Goal: Information Seeking & Learning: Learn about a topic

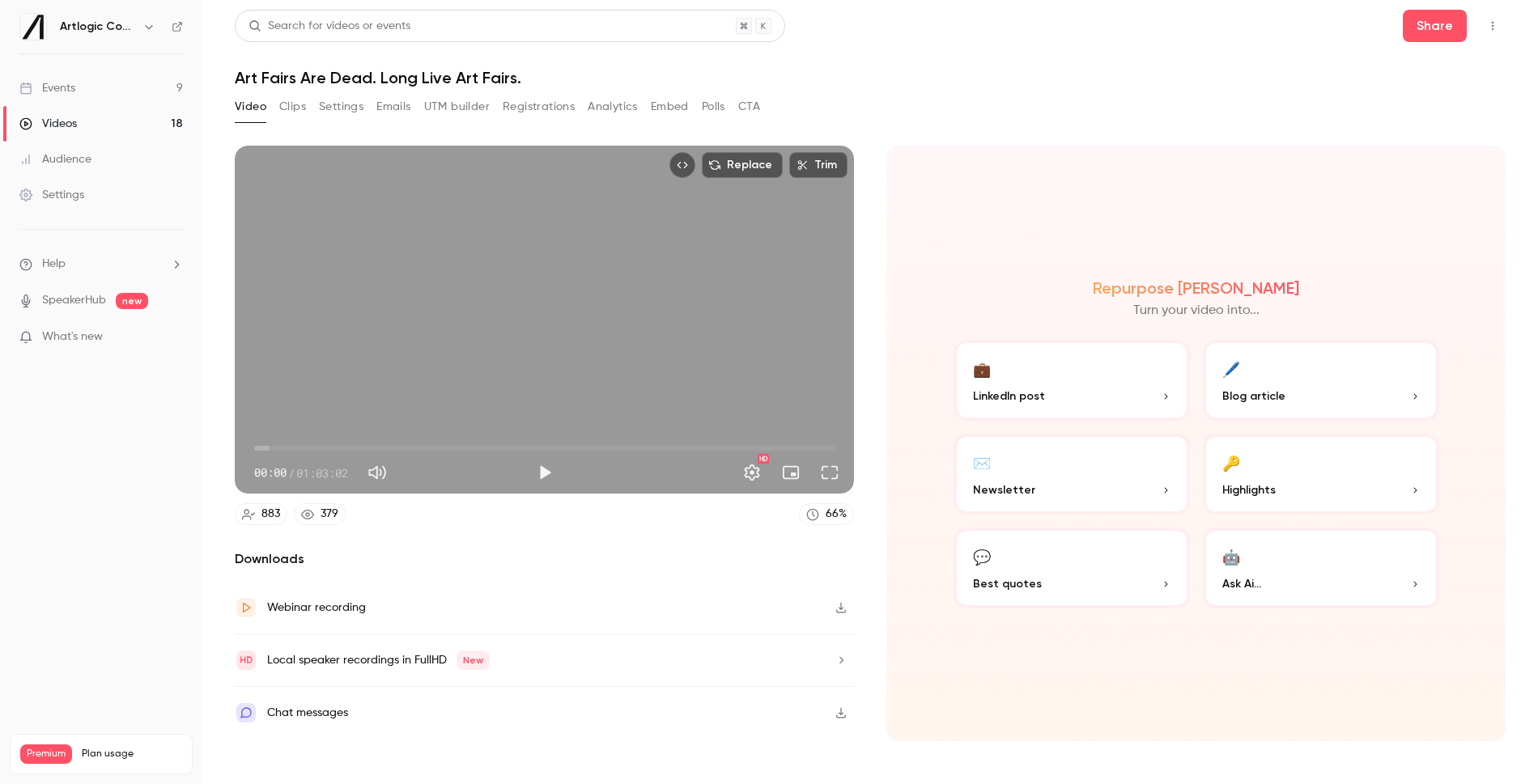
click at [113, 122] on link "Videos 18" at bounding box center [101, 124] width 202 height 36
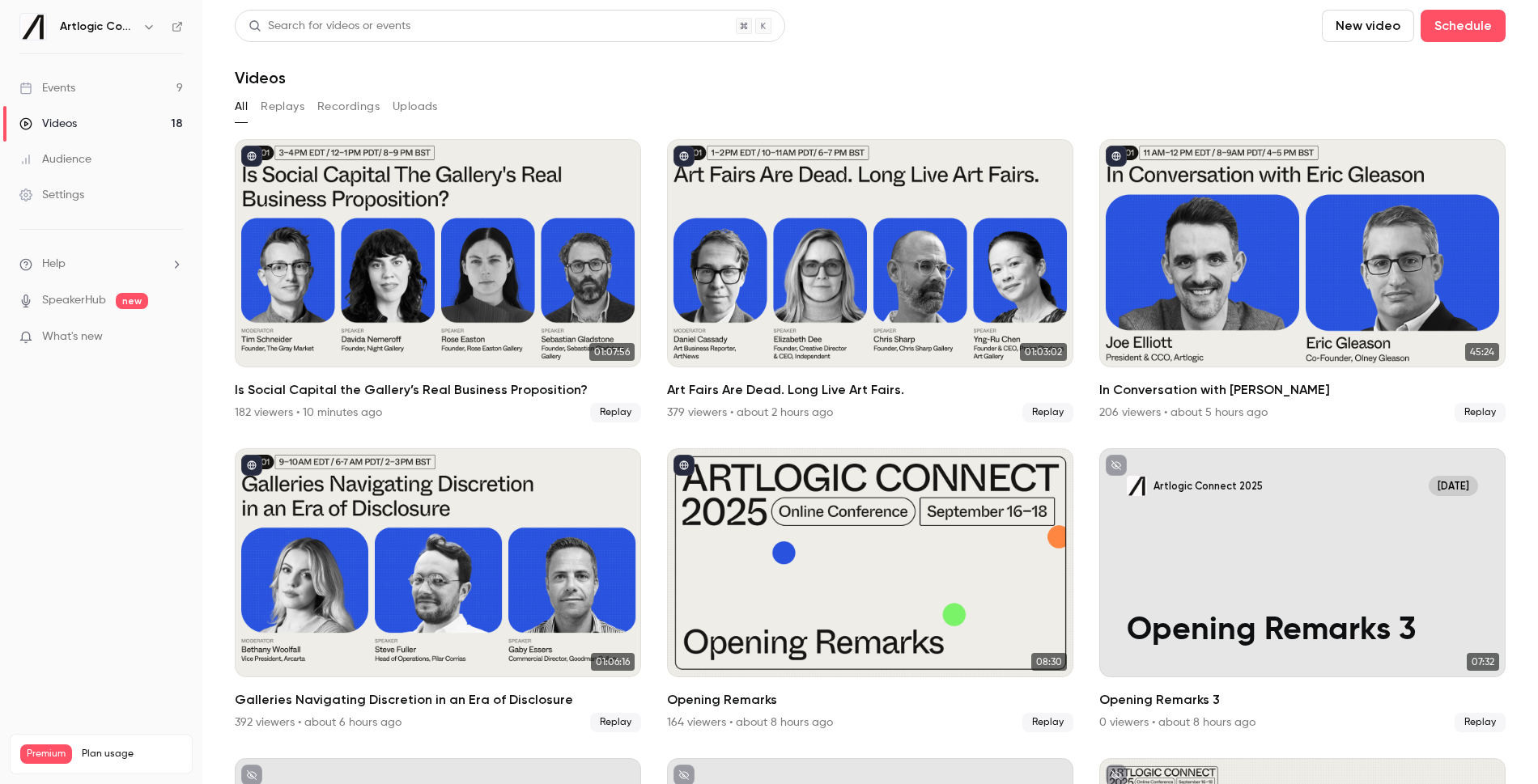
click at [82, 162] on div "Audience" at bounding box center [56, 159] width 72 height 16
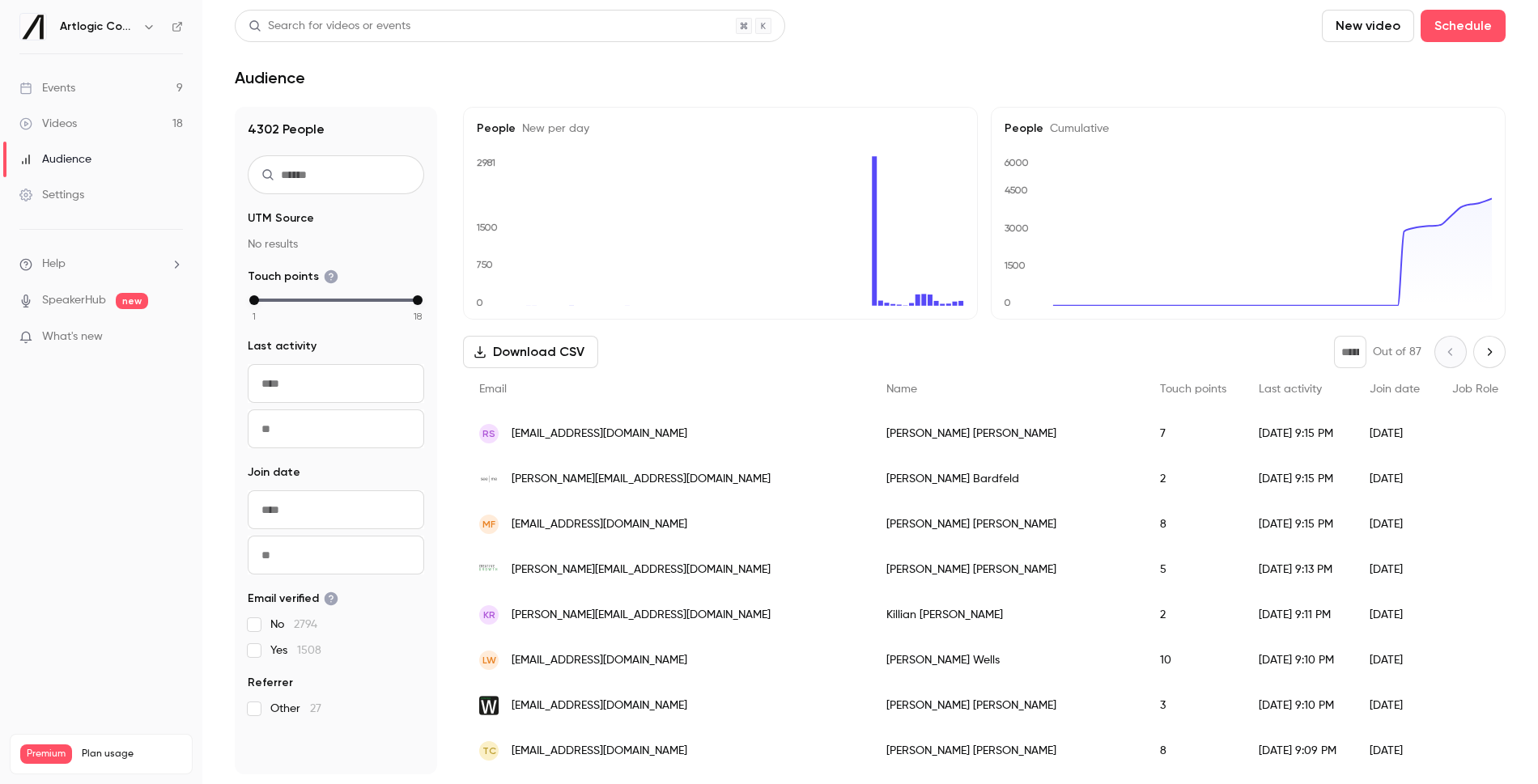
click at [81, 181] on link "Settings" at bounding box center [101, 195] width 202 height 36
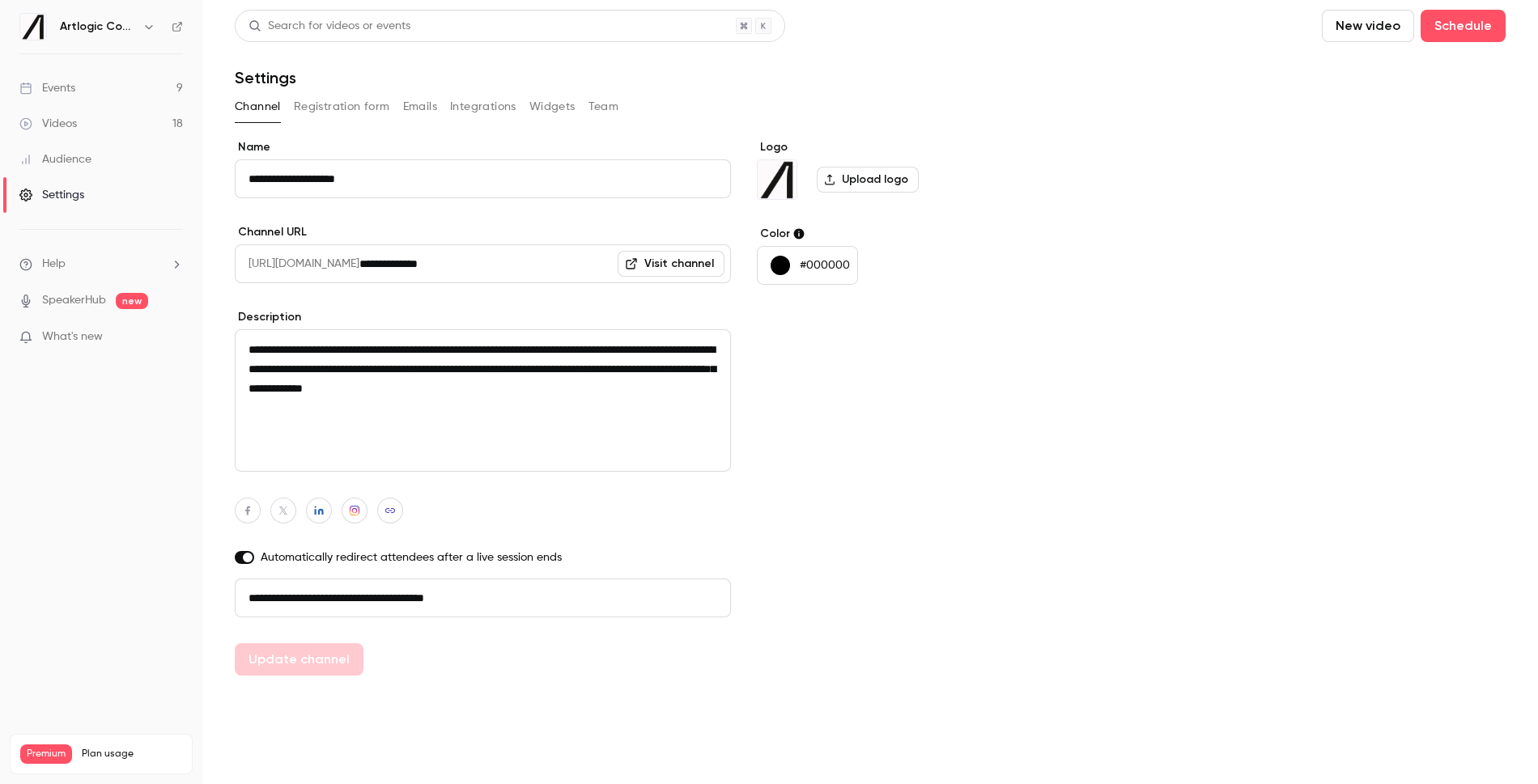
click at [88, 119] on link "Videos 18" at bounding box center [101, 124] width 202 height 36
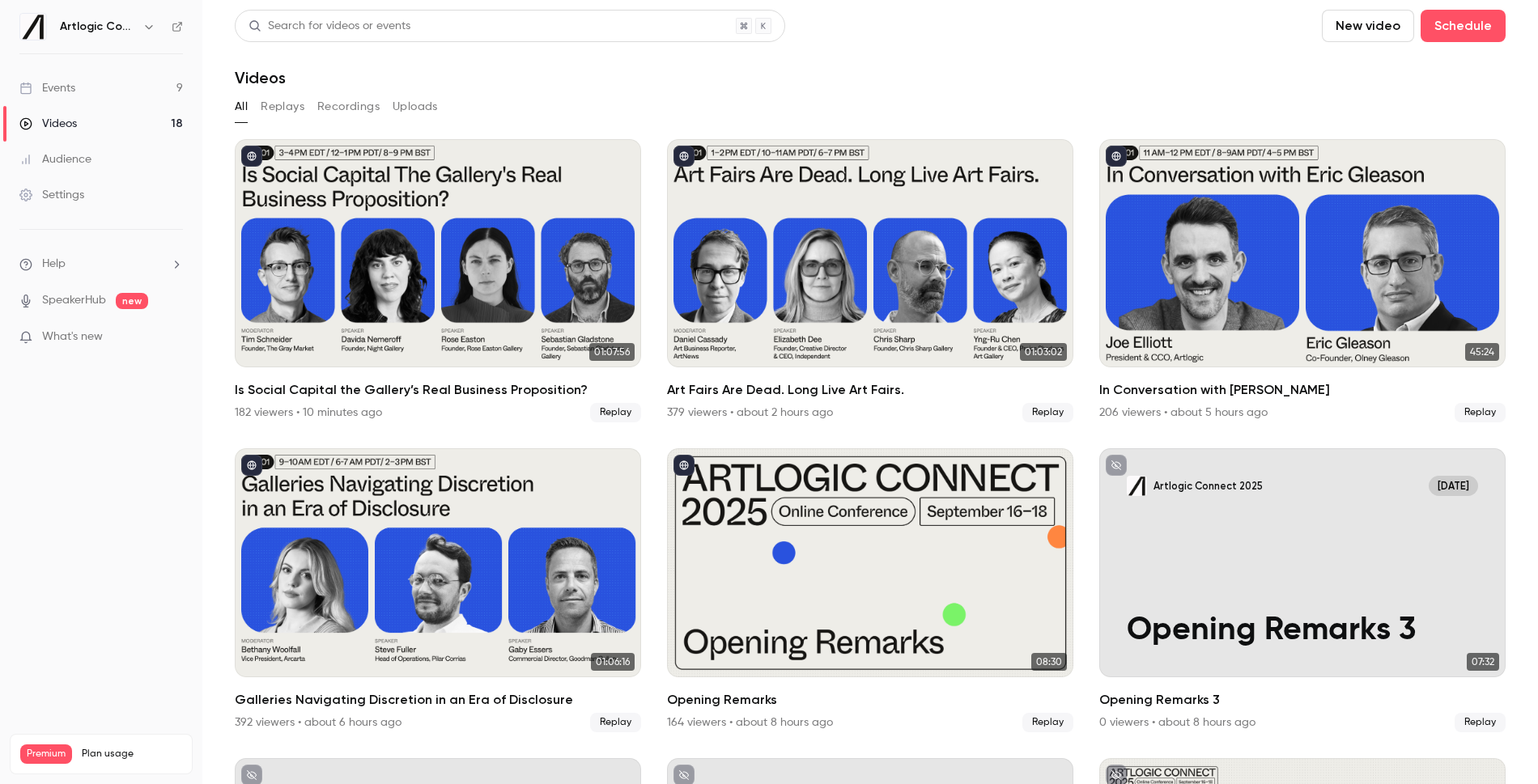
click at [103, 161] on link "Audience" at bounding box center [101, 159] width 202 height 36
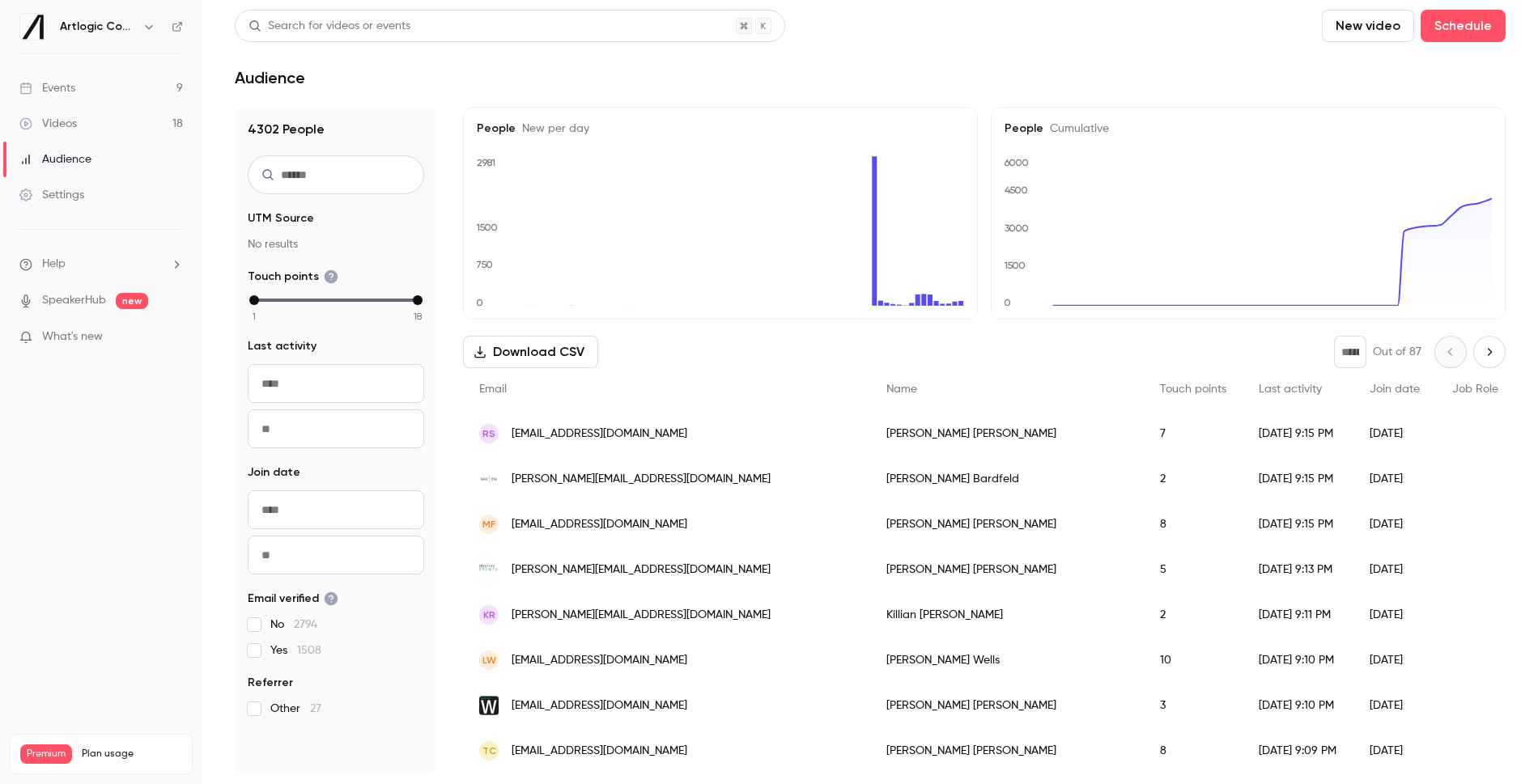
click at [57, 198] on div "Settings" at bounding box center [52, 195] width 65 height 16
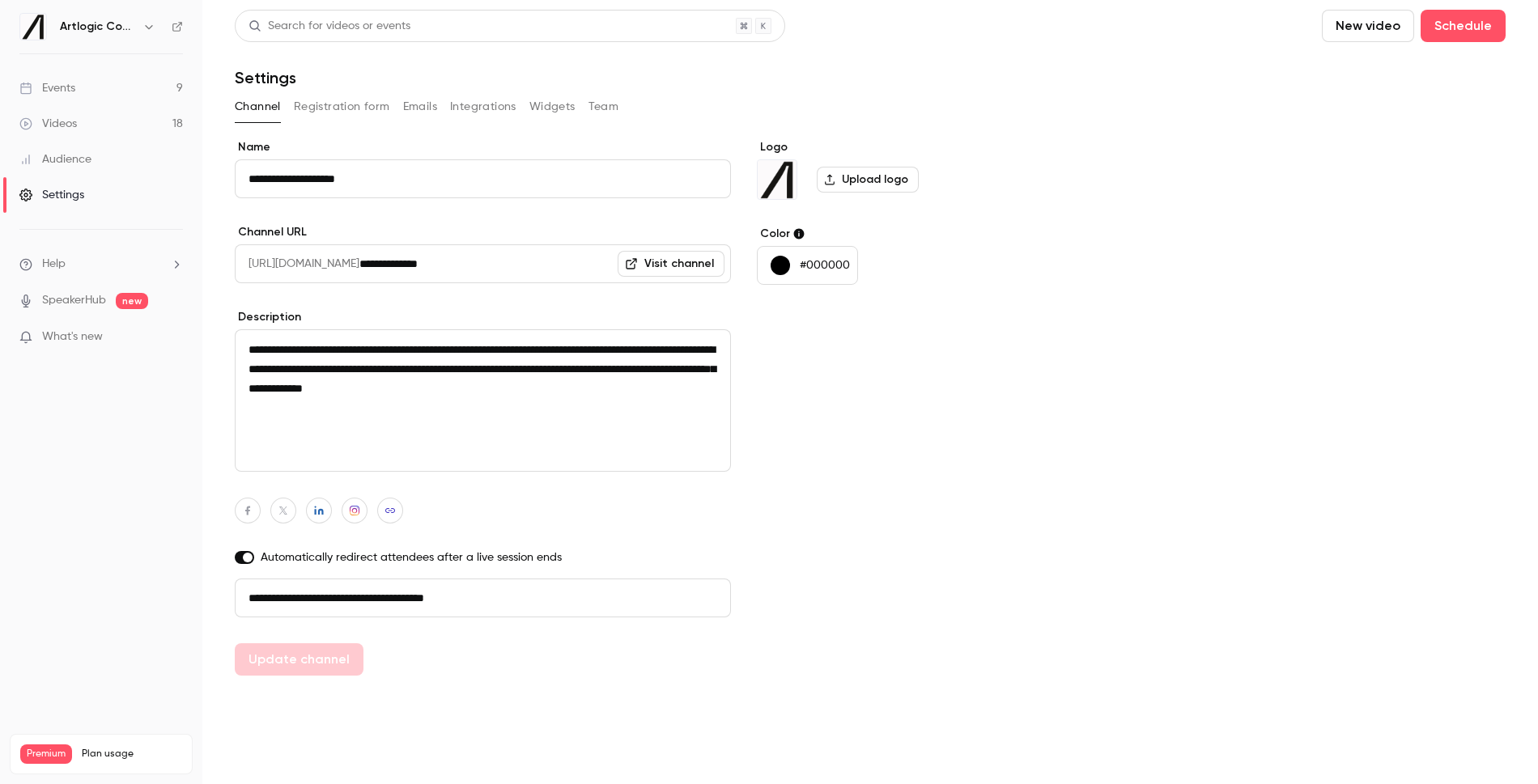
click at [76, 120] on div "Videos" at bounding box center [49, 123] width 58 height 16
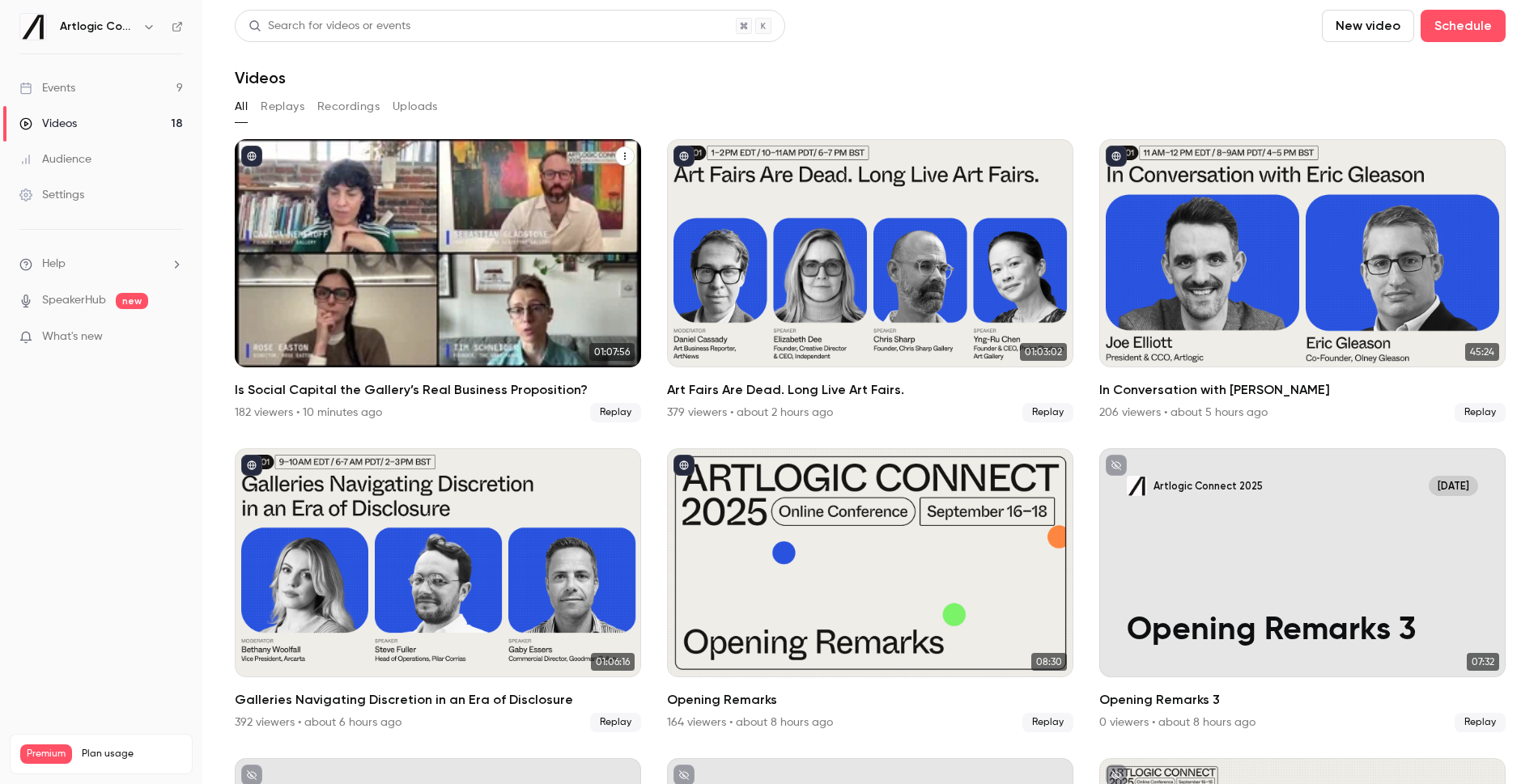
click at [379, 389] on h2 "Is Social Capital the Gallery’s Real Business Proposition?" at bounding box center [438, 390] width 406 height 20
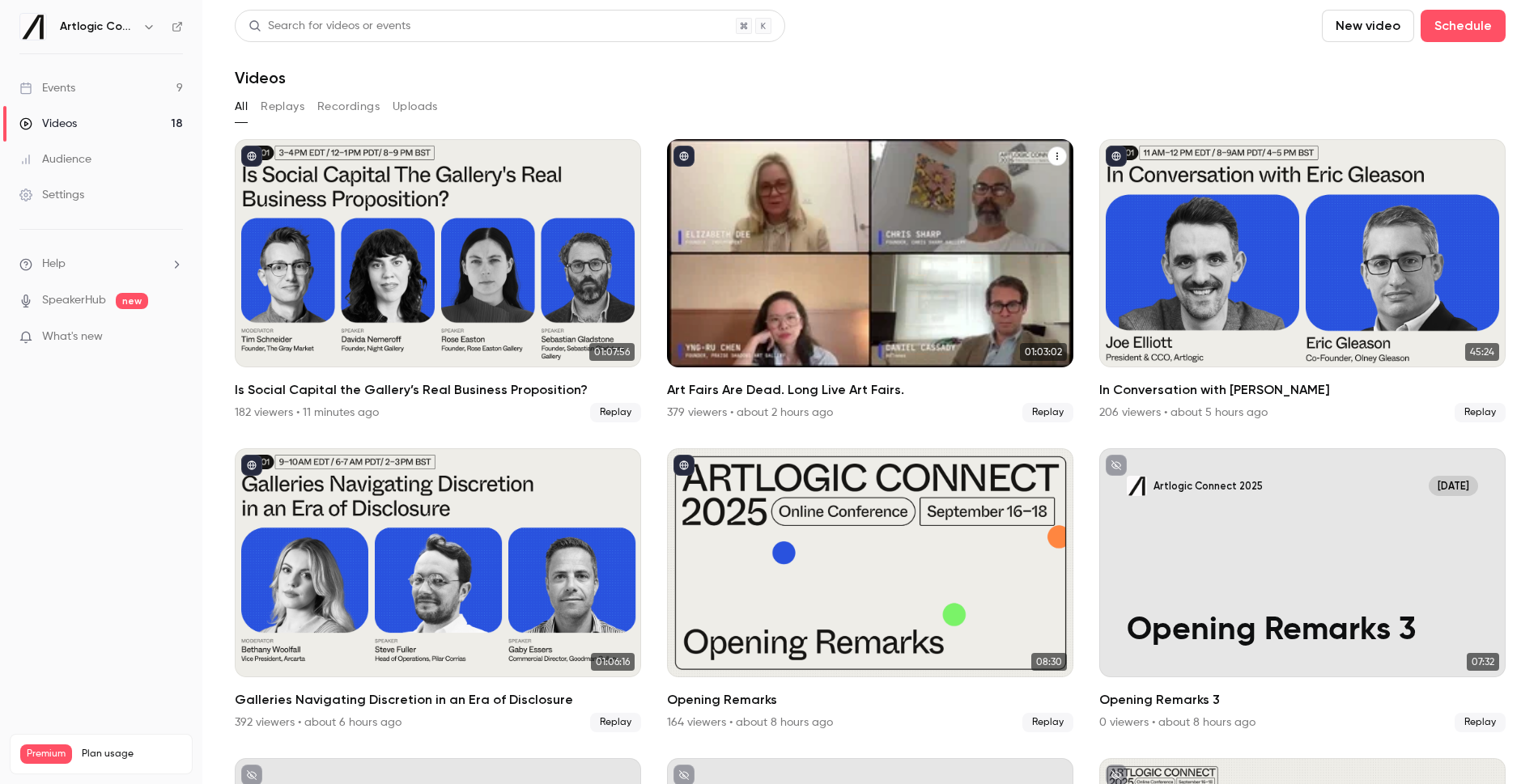
click at [782, 398] on h2 "Art Fairs Are Dead. Long Live Art Fairs." at bounding box center [870, 390] width 406 height 20
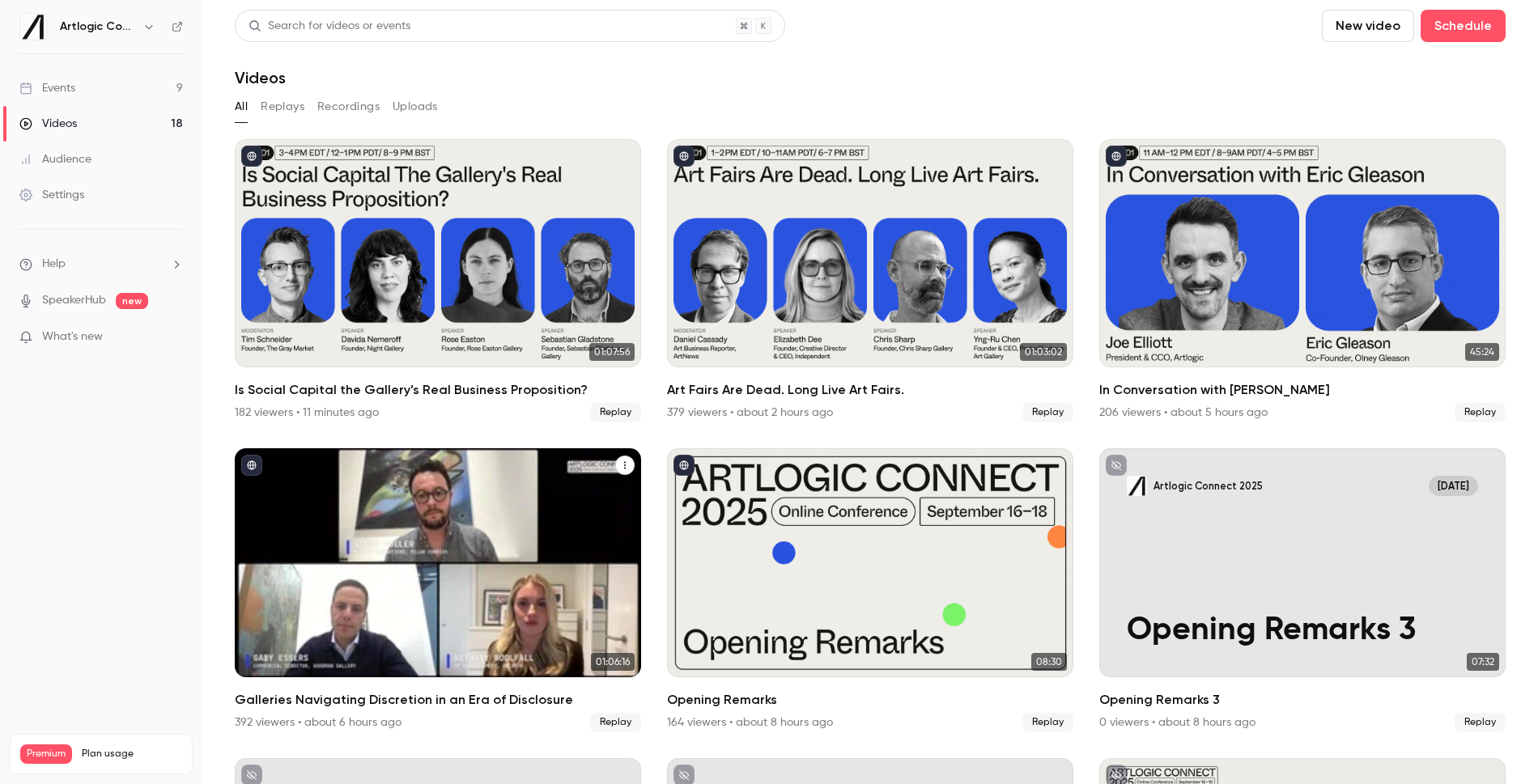
click at [327, 716] on div "392 viewers • about 6 hours ago" at bounding box center [318, 722] width 166 height 16
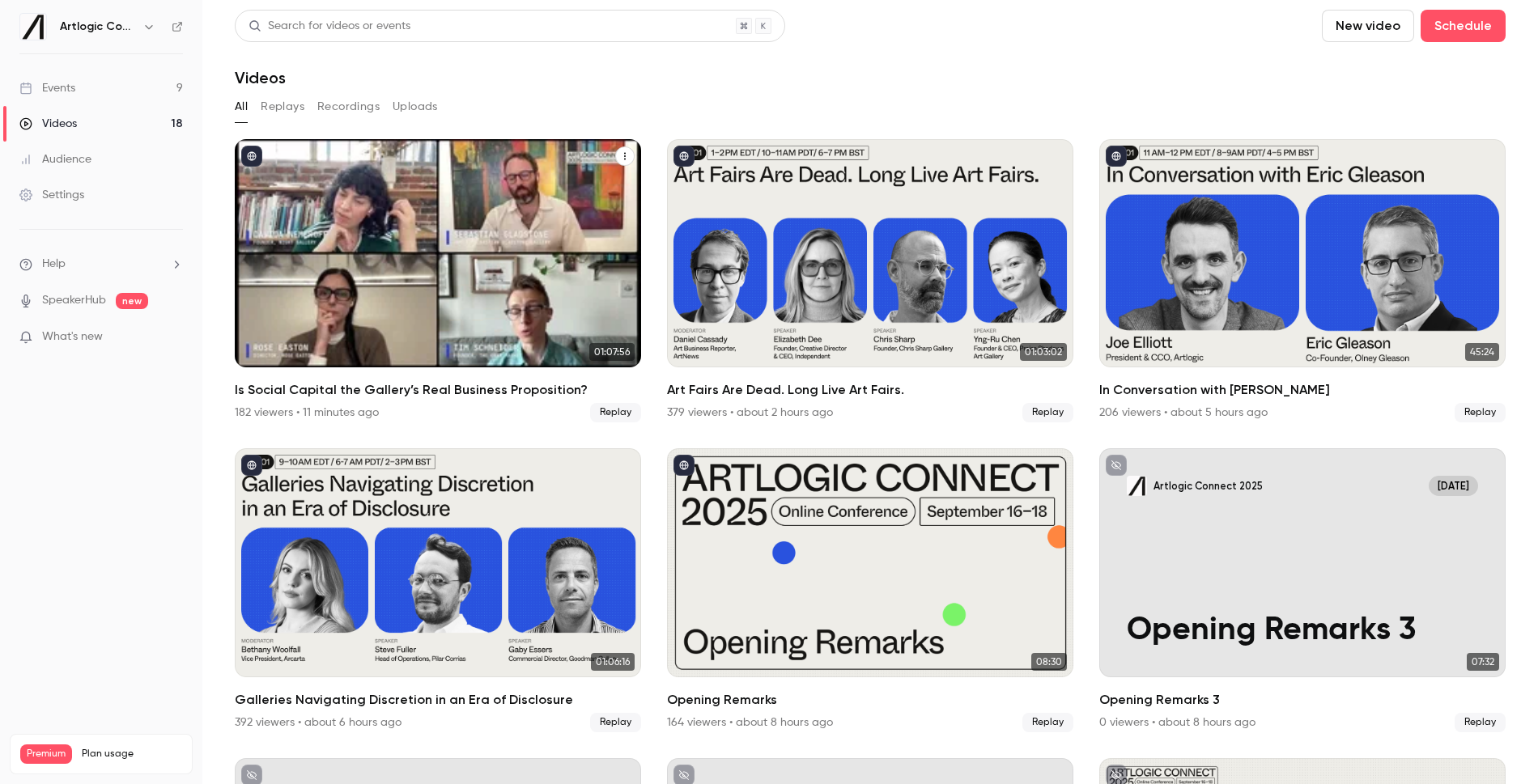
click at [306, 387] on h2 "Is Social Capital the Gallery’s Real Business Proposition?" at bounding box center [438, 390] width 406 height 20
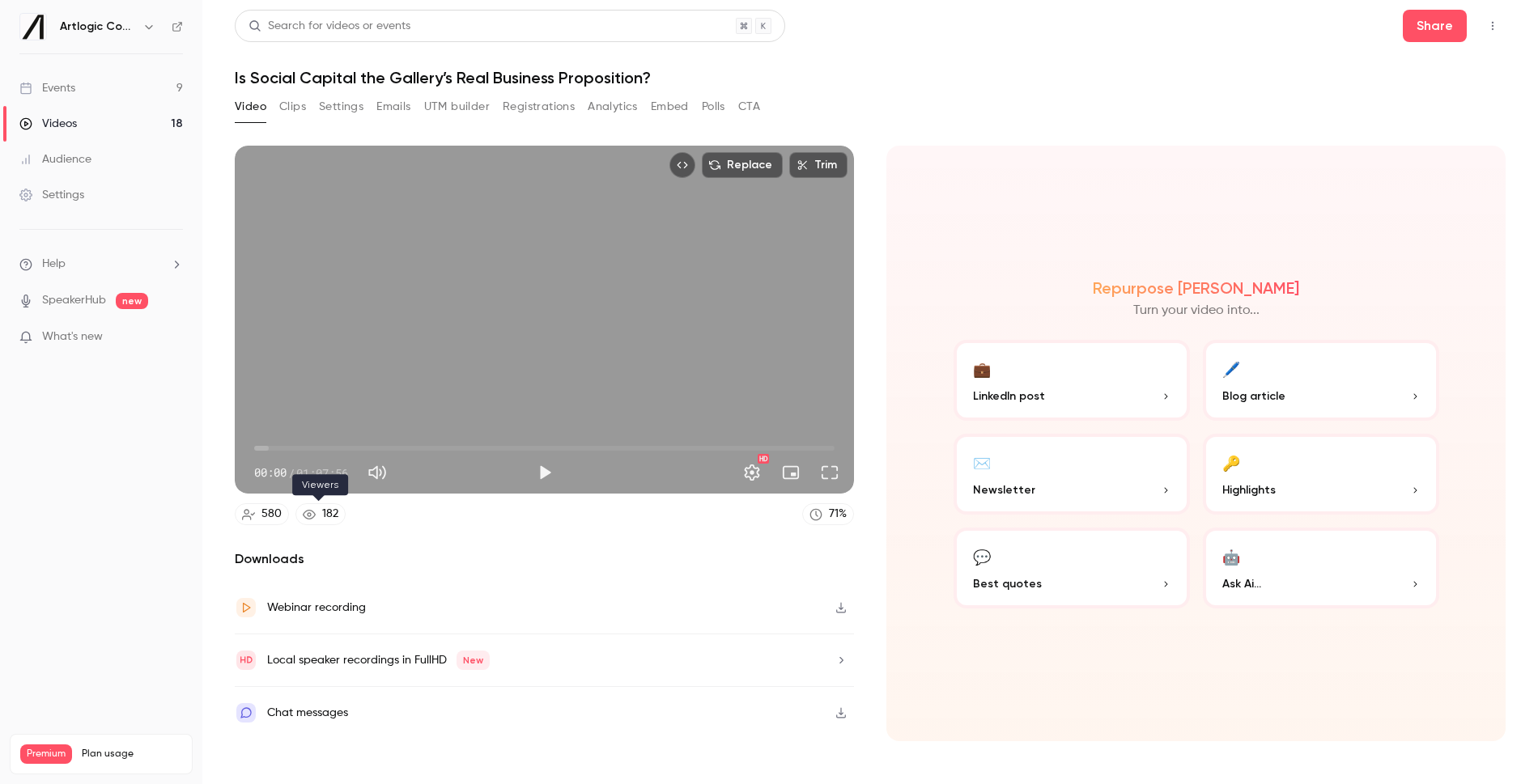
click at [303, 513] on icon at bounding box center [309, 514] width 13 height 13
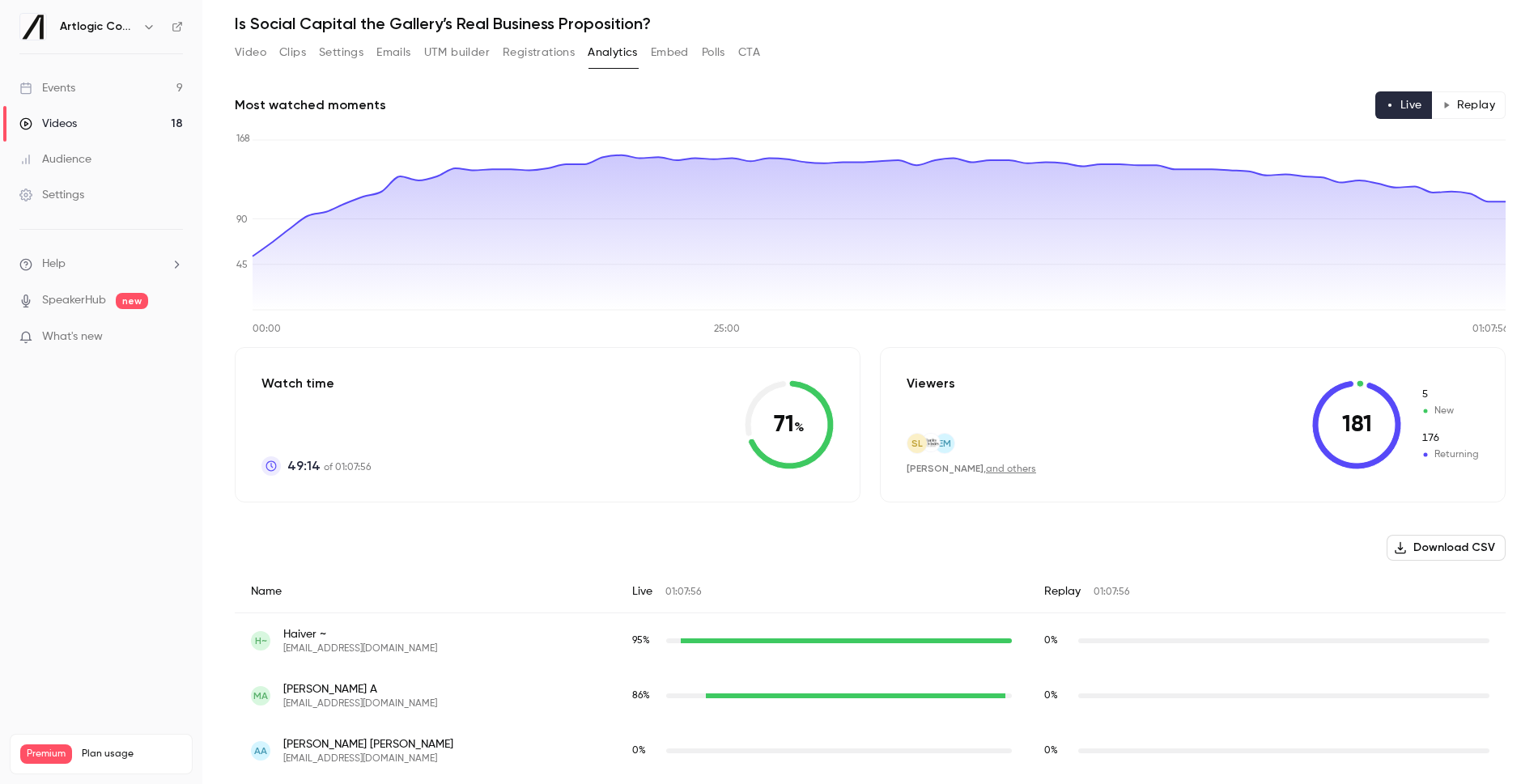
scroll to position [38, 0]
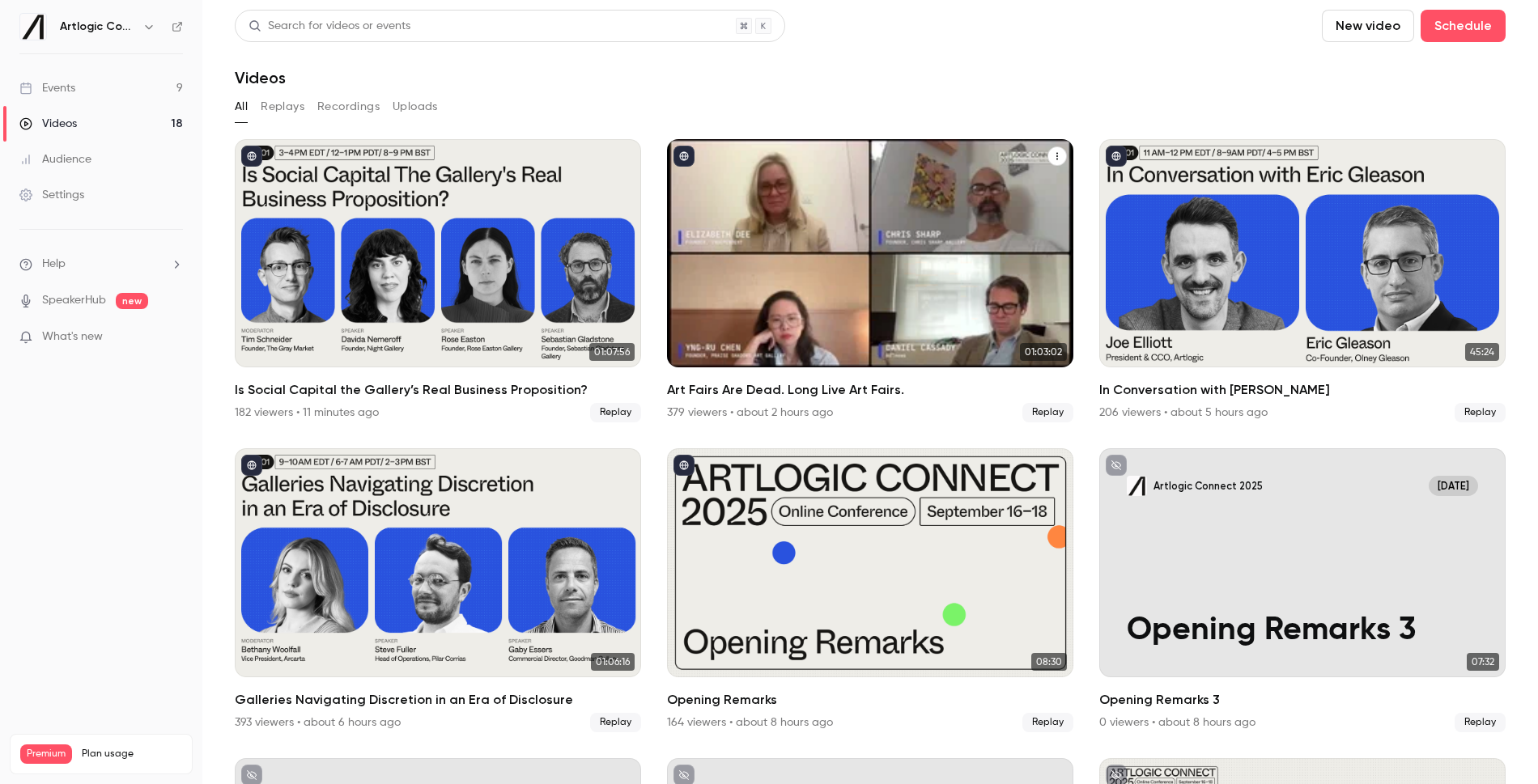
click at [774, 390] on h2 "Art Fairs Are Dead. Long Live Art Fairs." at bounding box center [870, 390] width 406 height 20
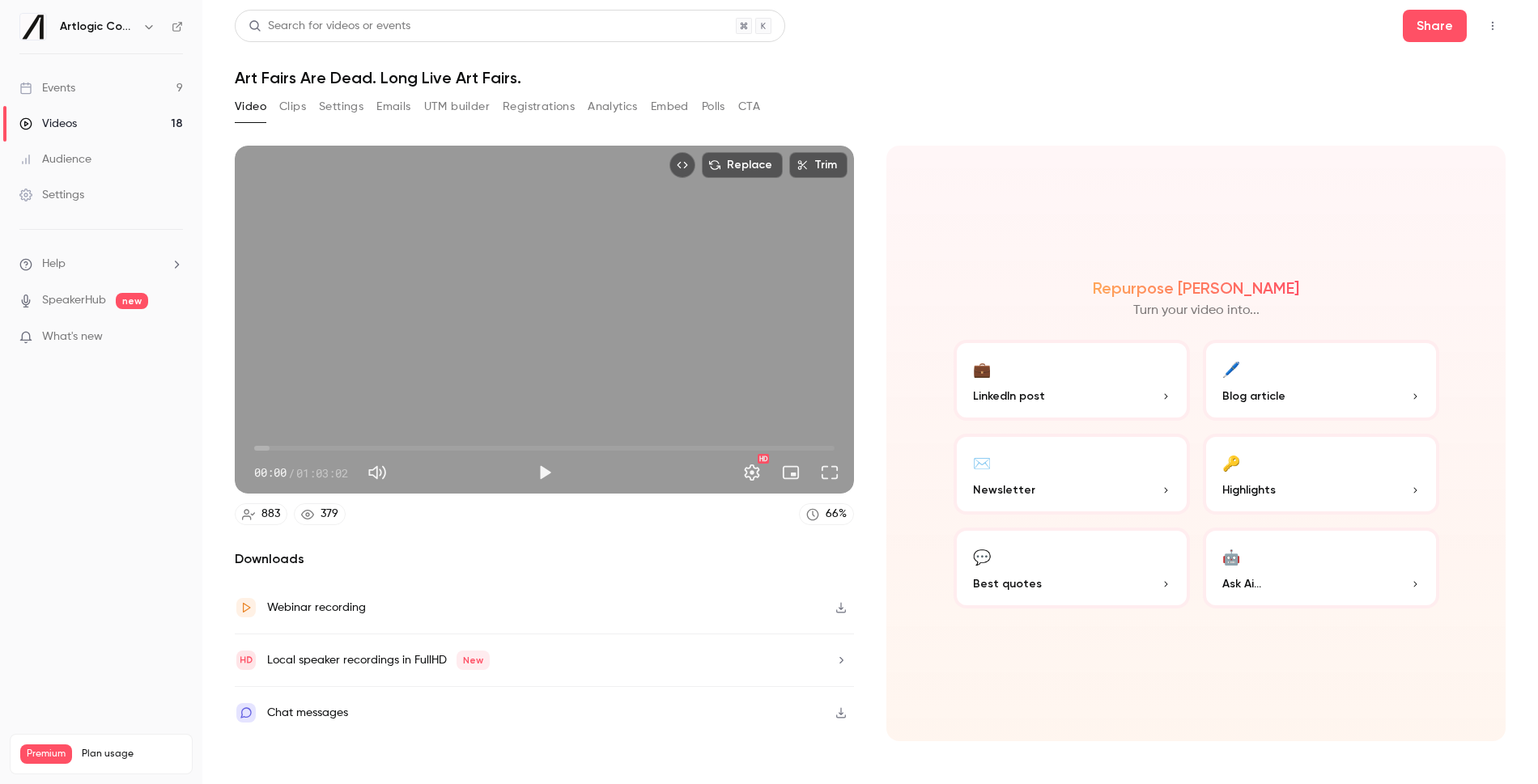
click at [605, 113] on button "Analytics" at bounding box center [612, 106] width 50 height 26
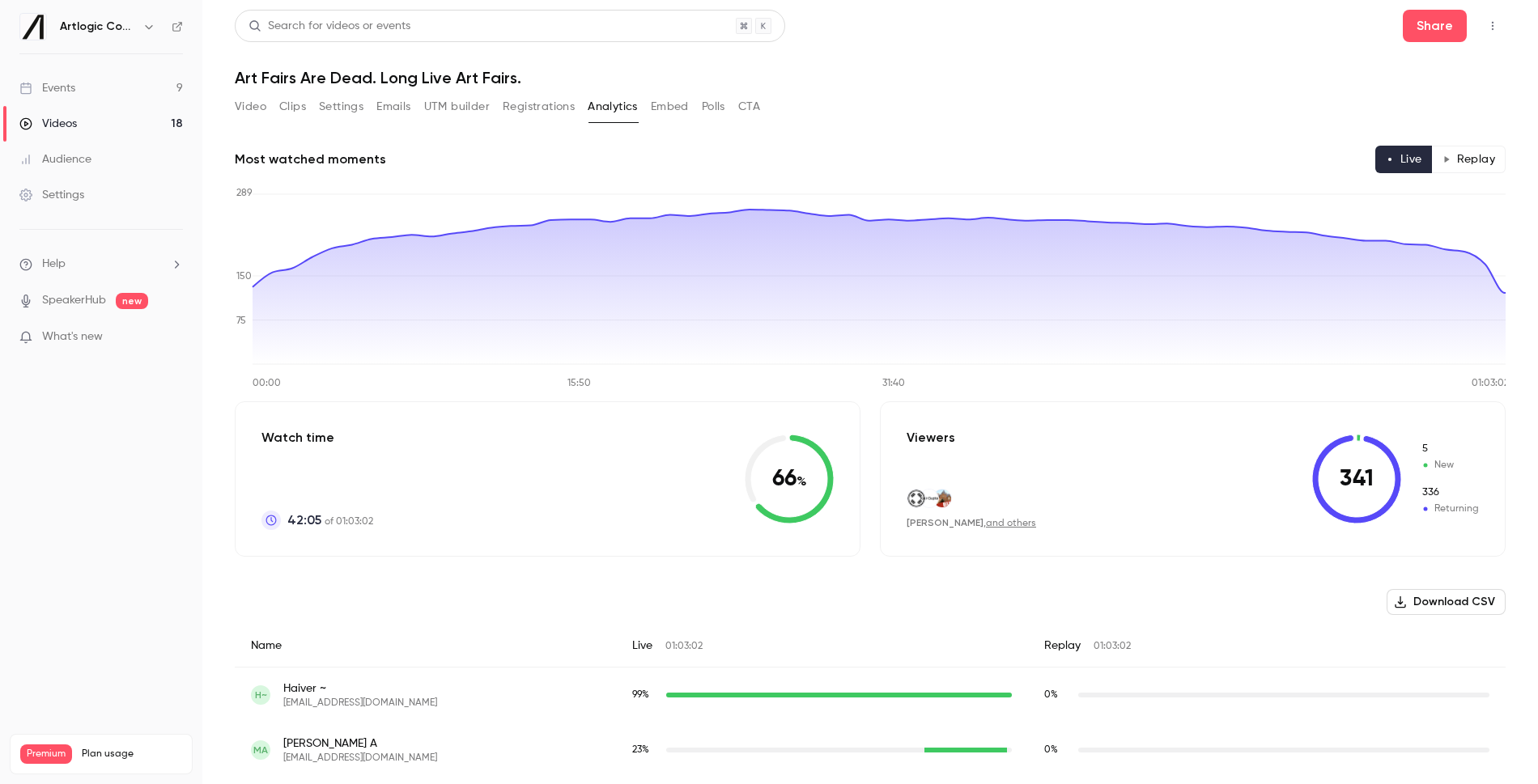
click at [953, 119] on div "Video Clips Settings Emails UTM builder Registrations Analytics Embed Polls CTA" at bounding box center [870, 109] width 1271 height 33
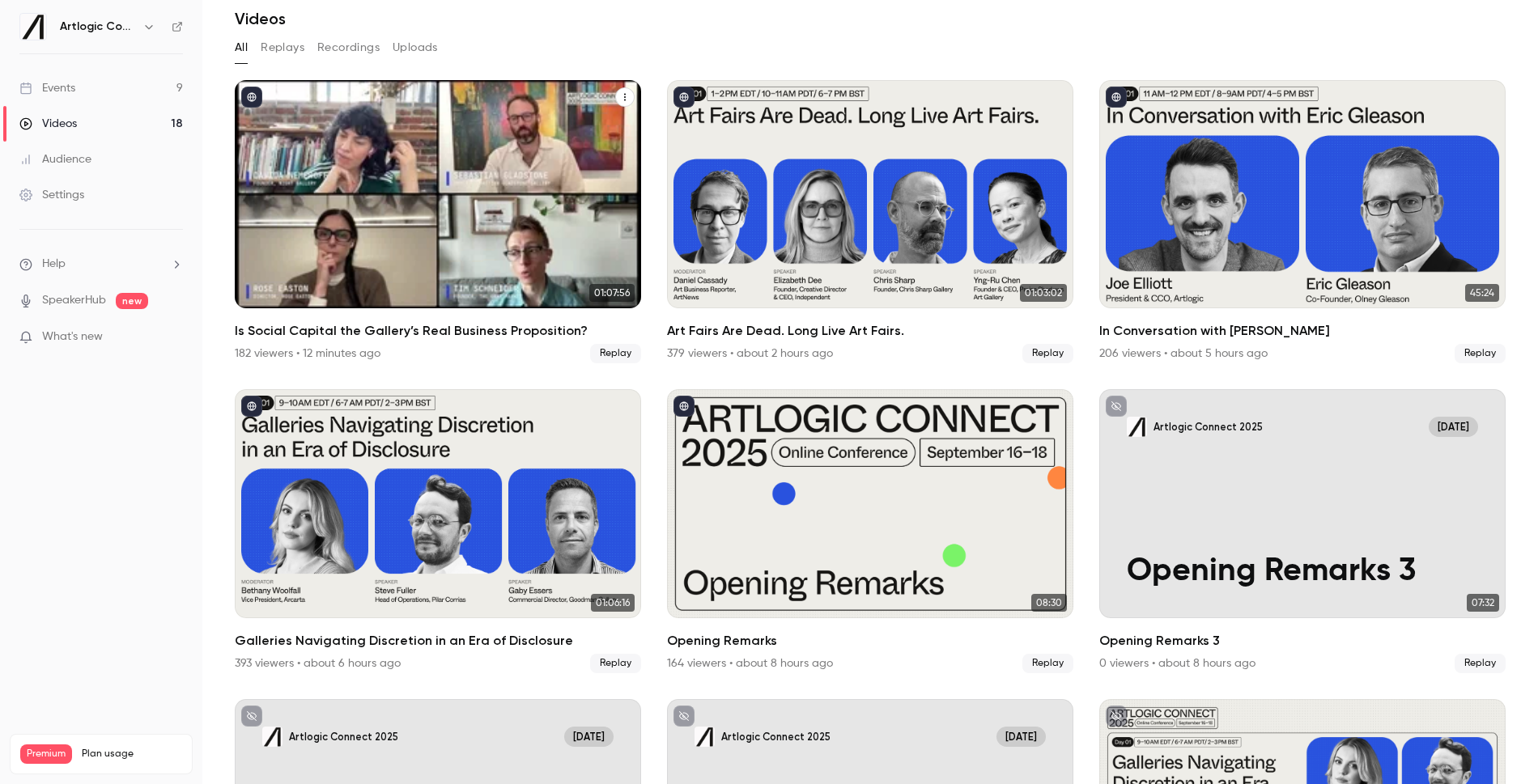
scroll to position [66, 0]
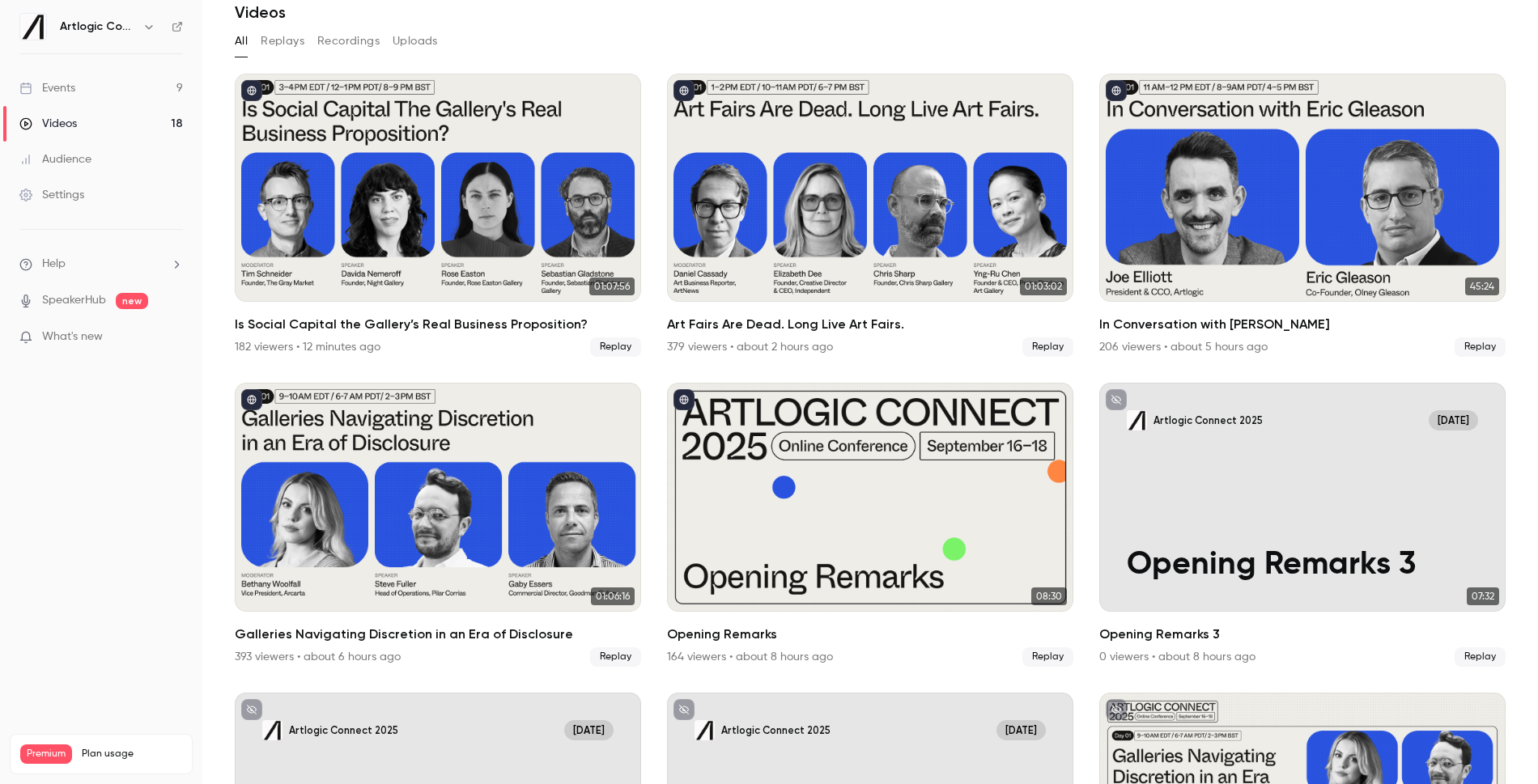
click at [47, 115] on div "Videos" at bounding box center [49, 123] width 58 height 16
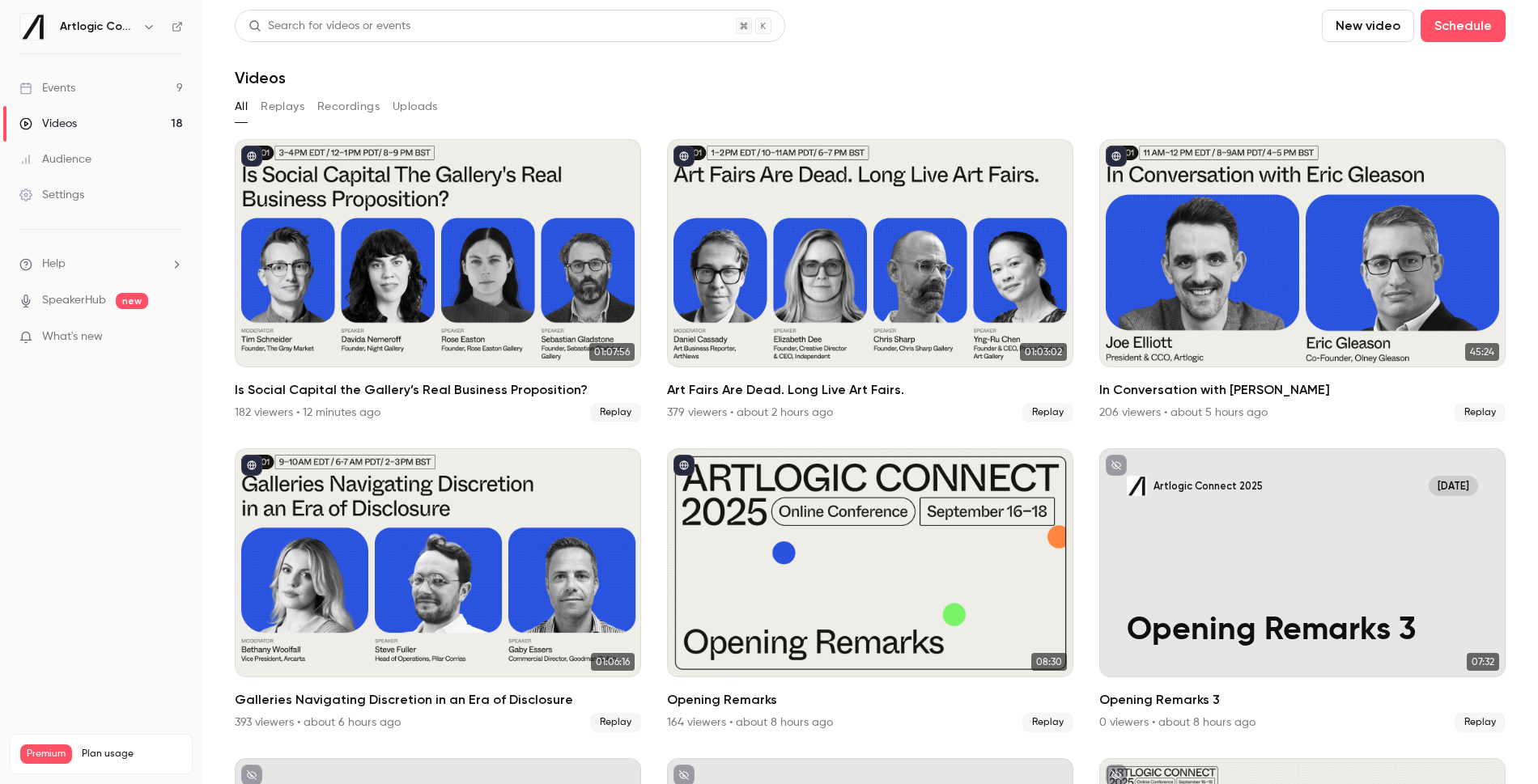
click at [108, 85] on link "Events 9" at bounding box center [101, 89] width 202 height 36
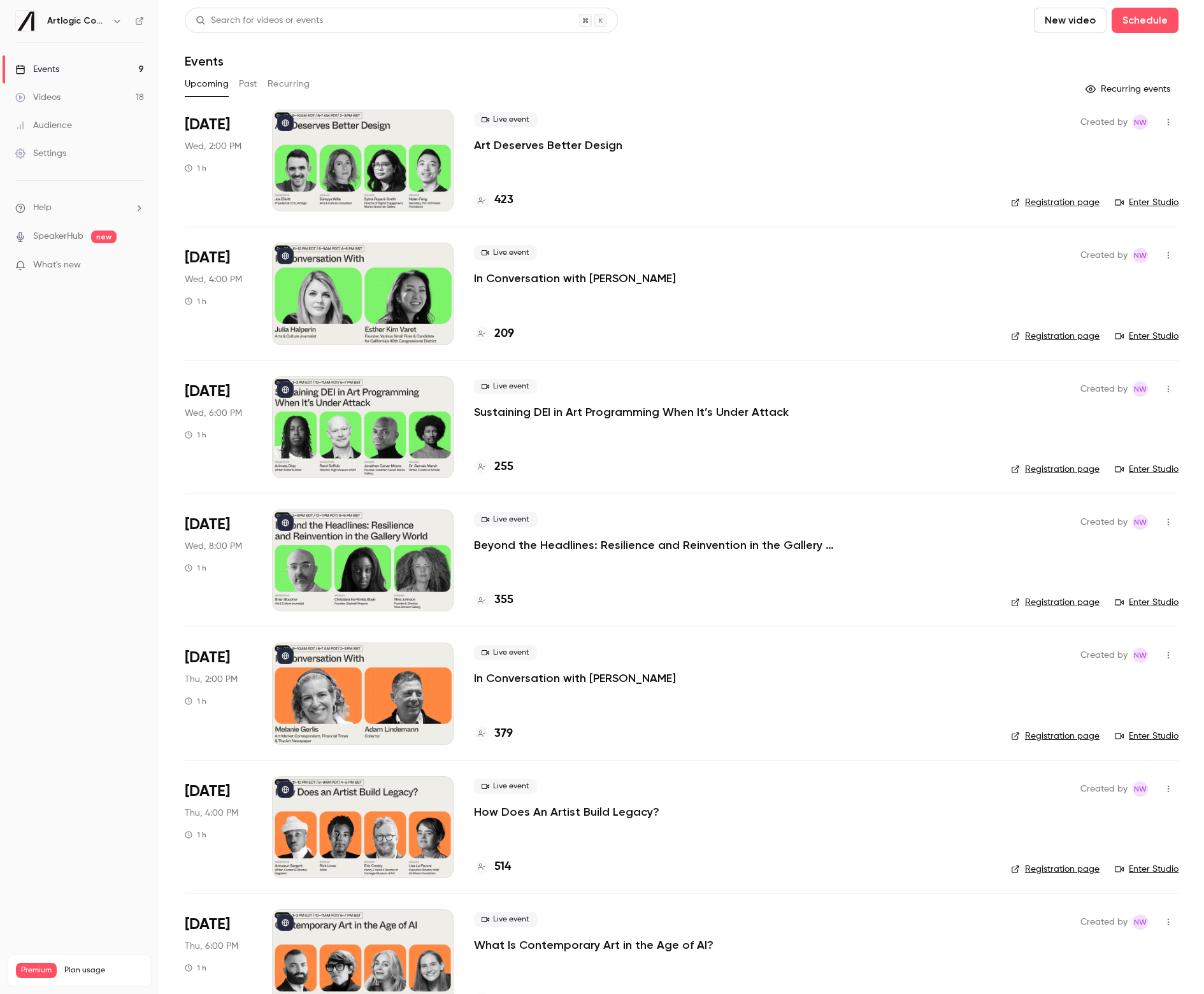
click at [246, 83] on button "Past" at bounding box center [248, 84] width 19 height 20
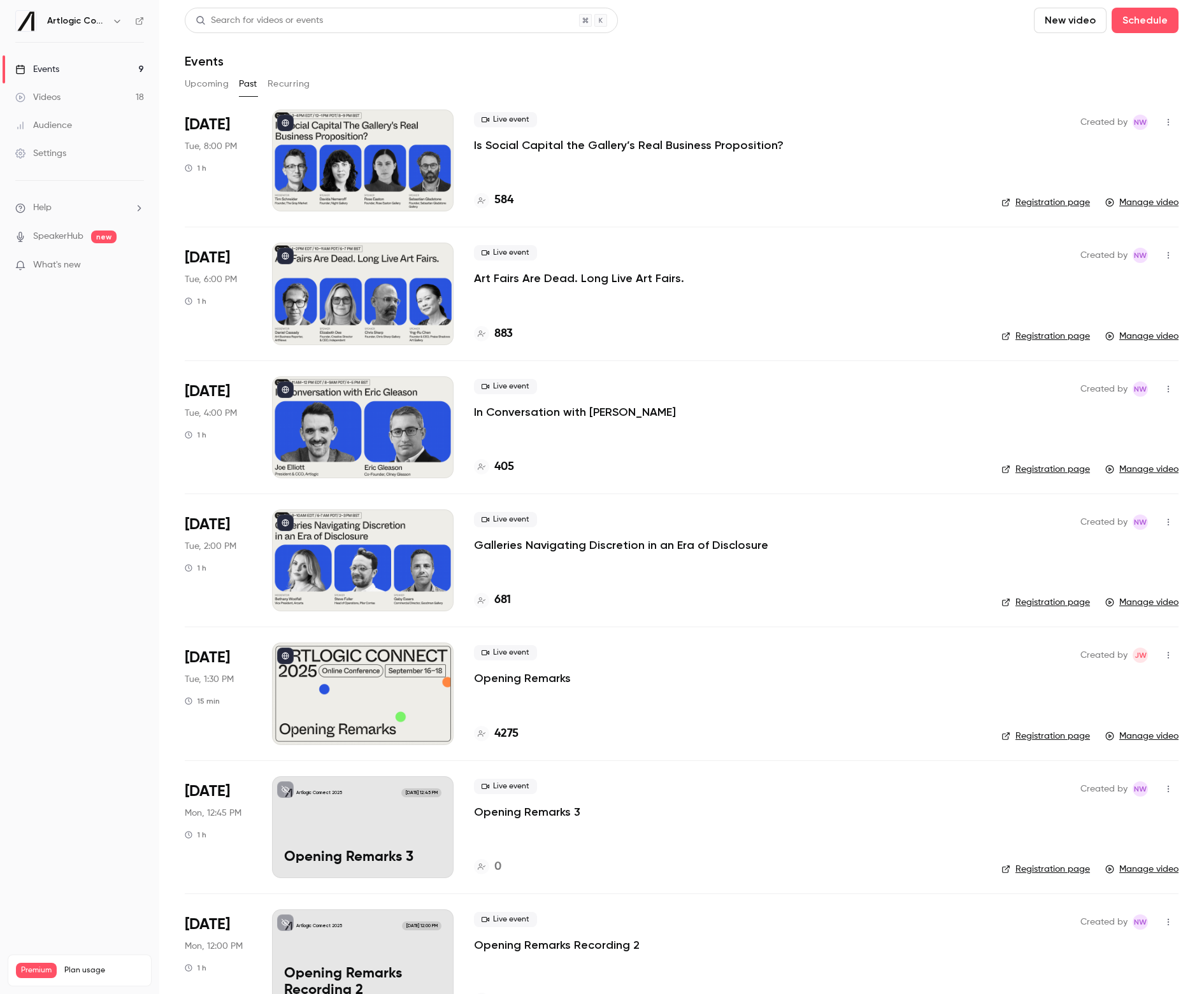
click at [603, 274] on p "Art Fairs Are Dead. Long Live Art Fairs." at bounding box center [579, 279] width 210 height 16
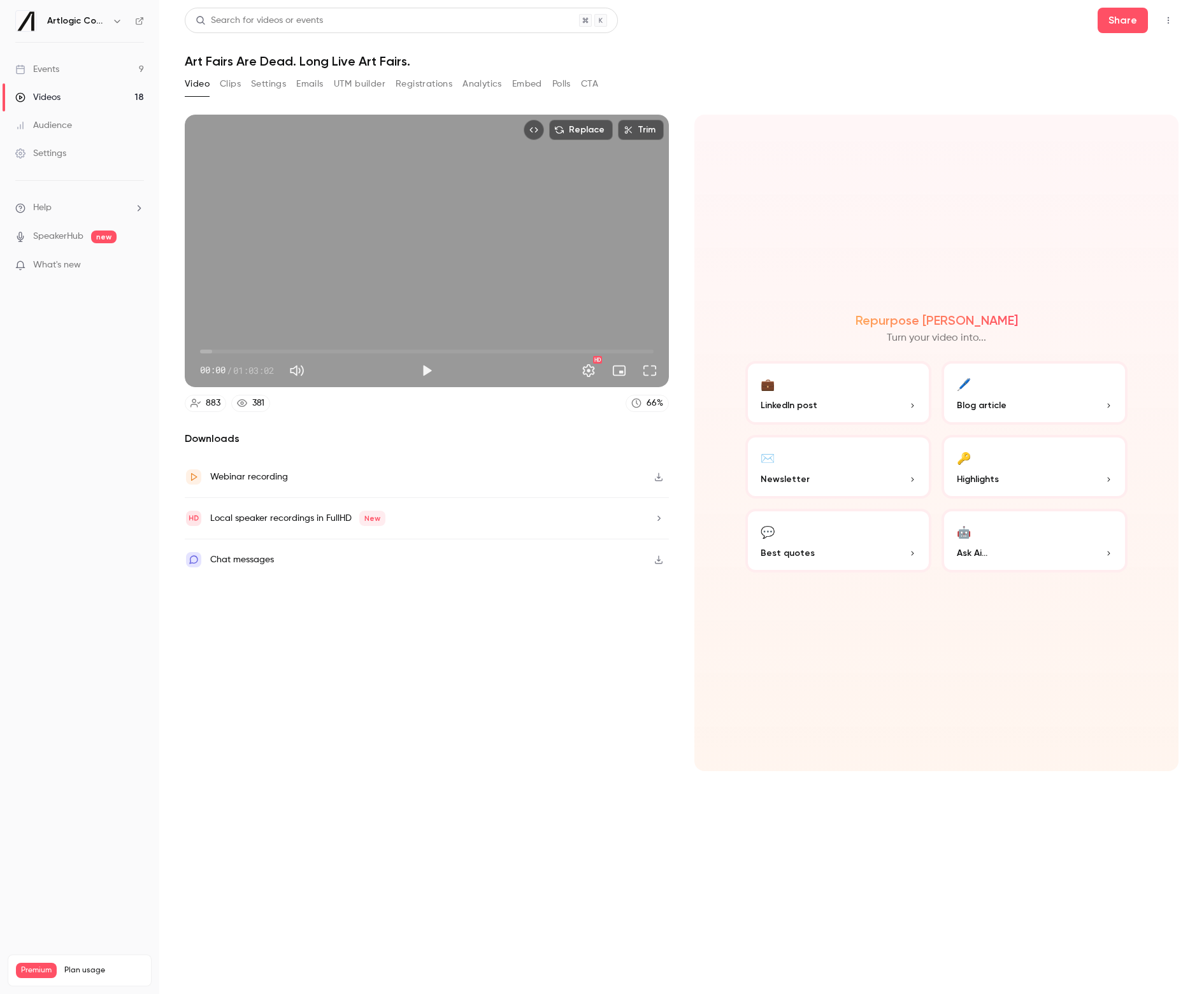
click at [236, 92] on button "Clips" at bounding box center [230, 84] width 21 height 20
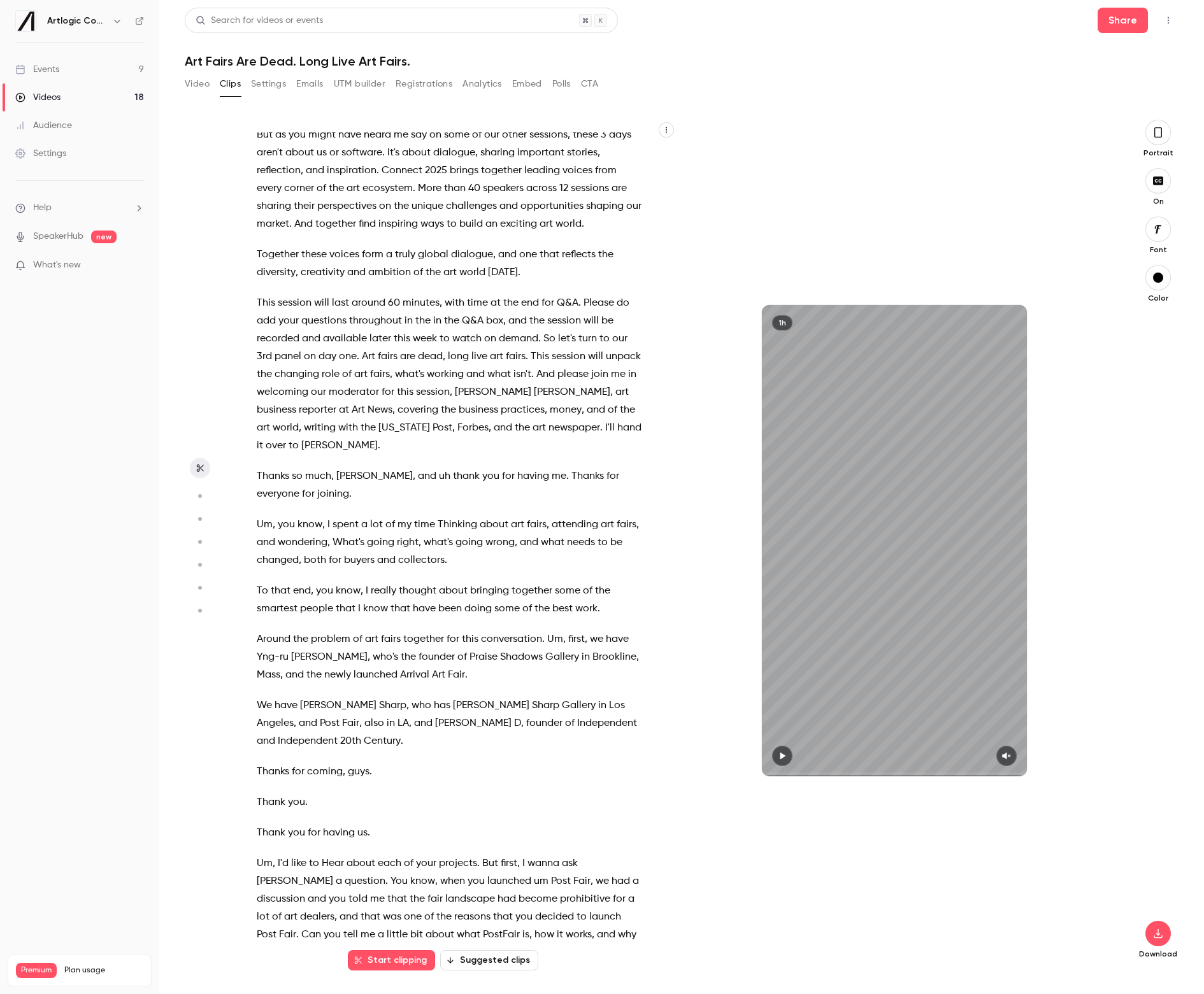
scroll to position [1269, 0]
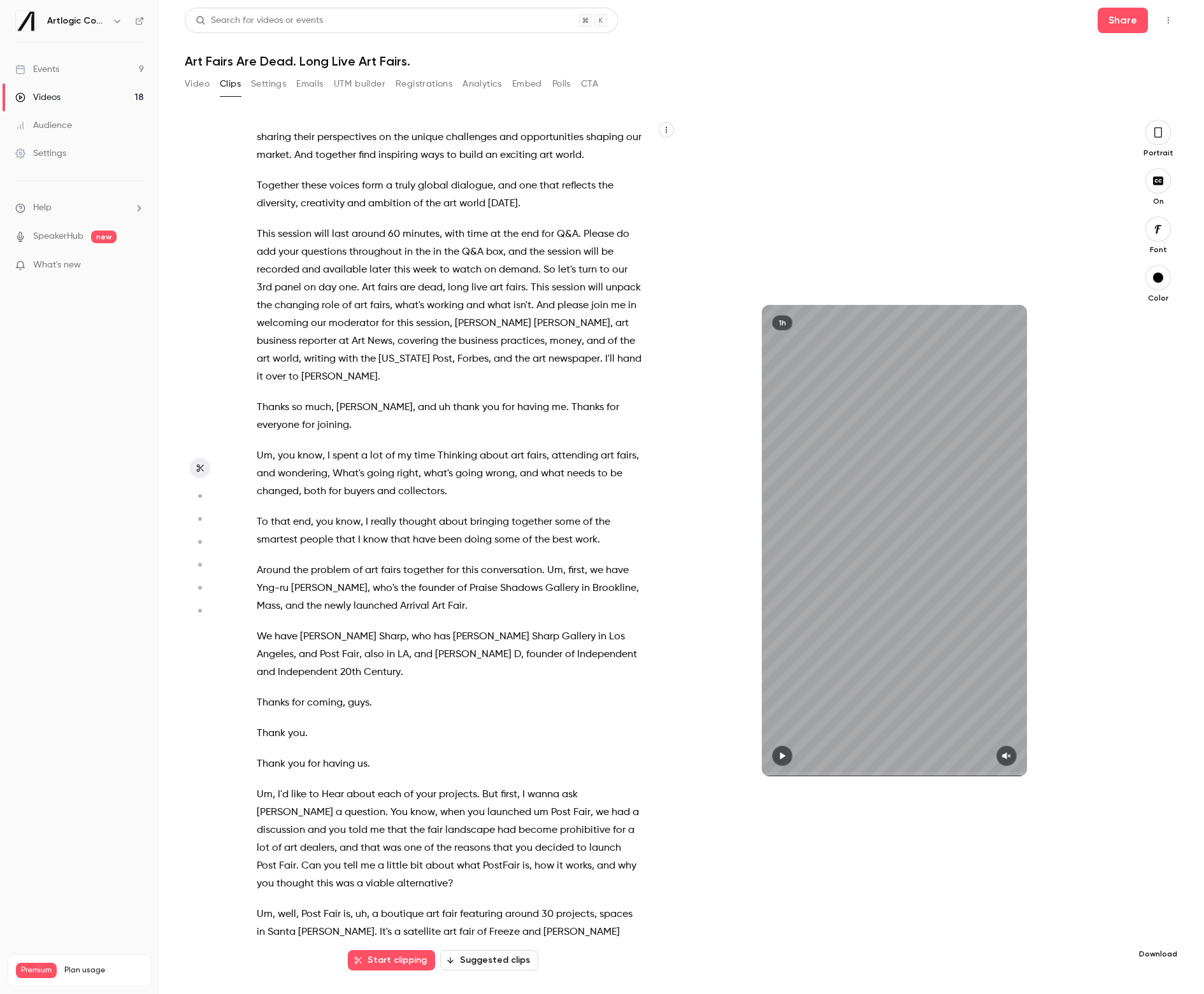
click at [1166, 616] on button "button" at bounding box center [1158, 934] width 26 height 26
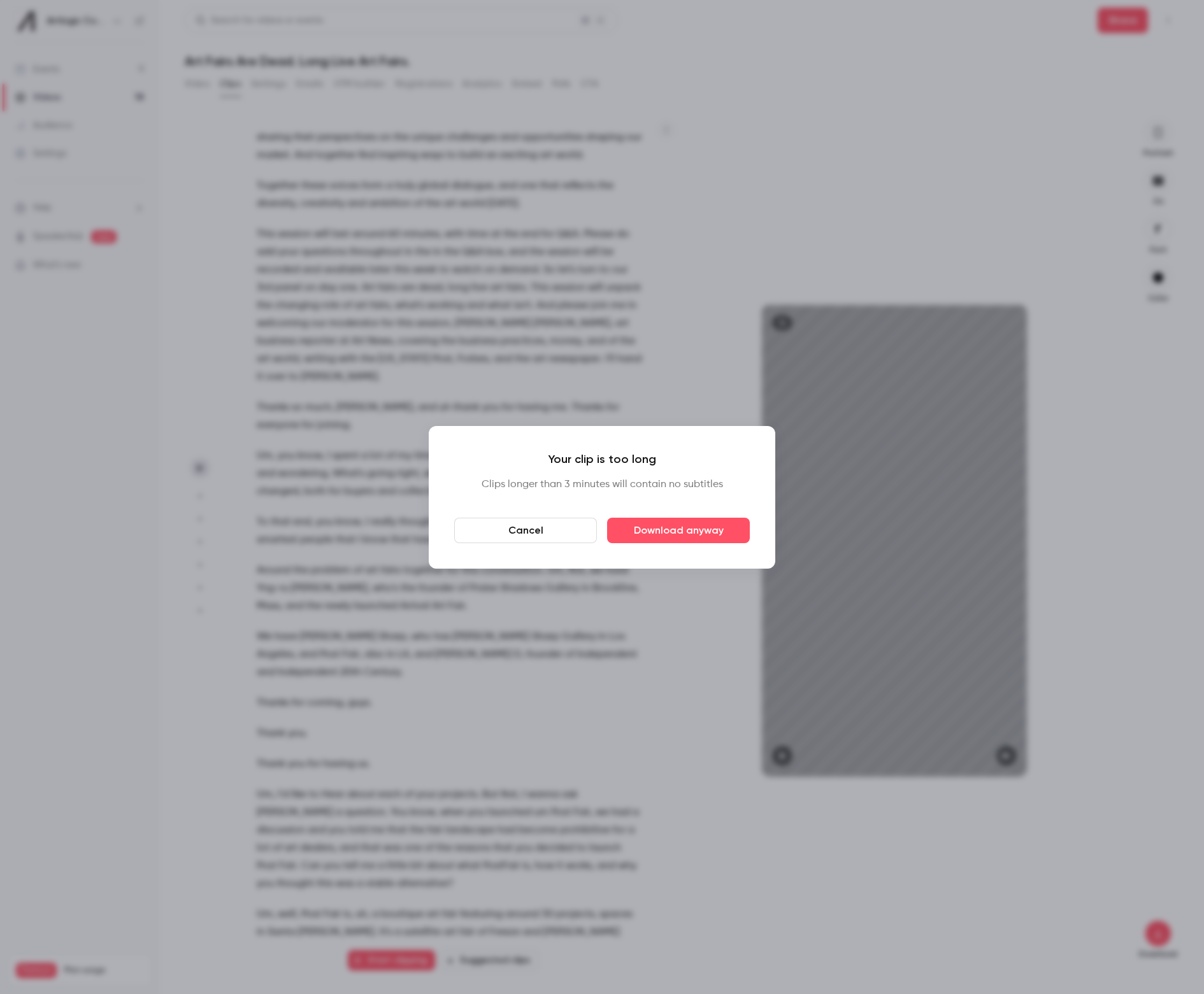
click at [577, 539] on button "Cancel" at bounding box center [526, 530] width 143 height 26
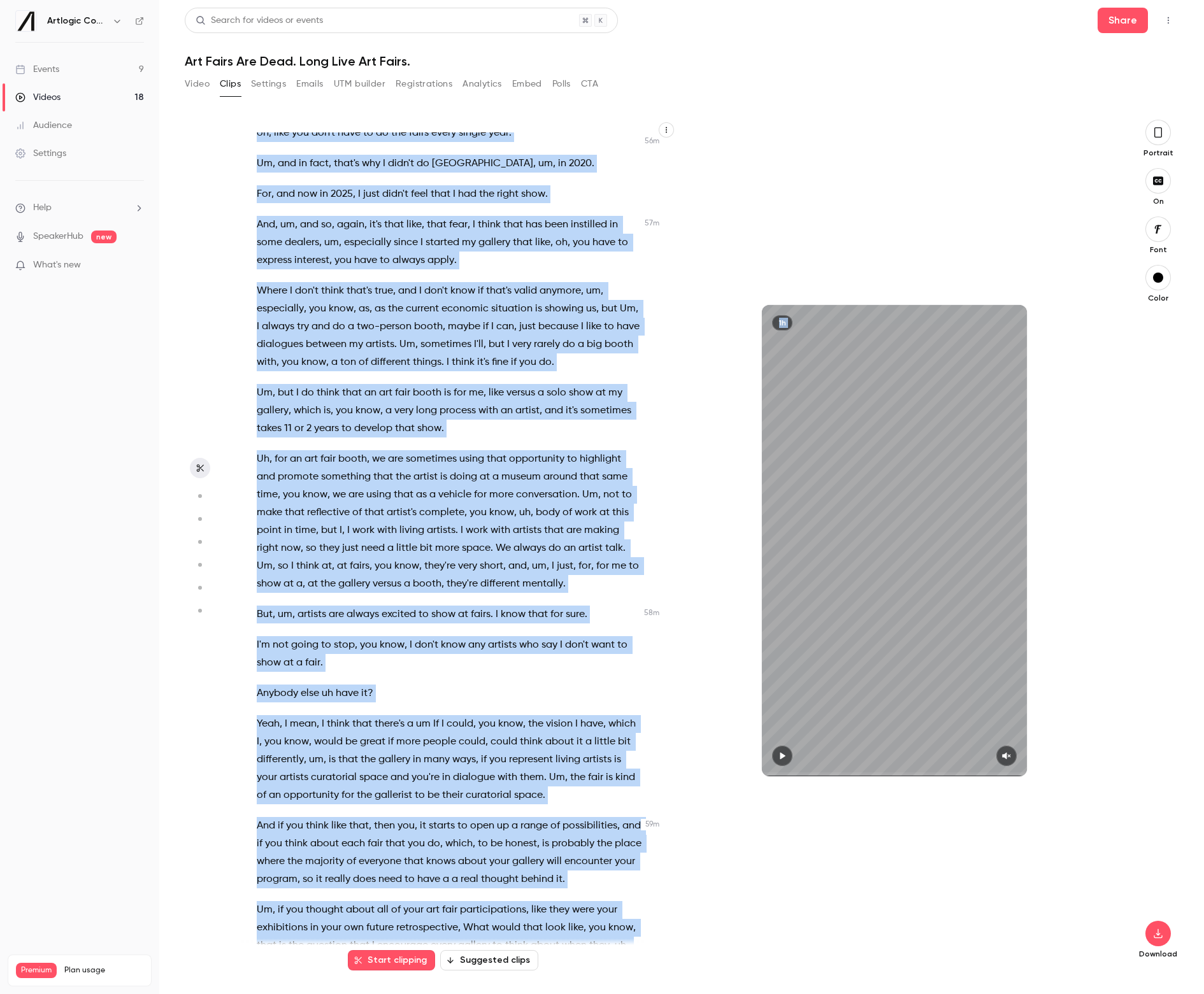
scroll to position [15782, 0]
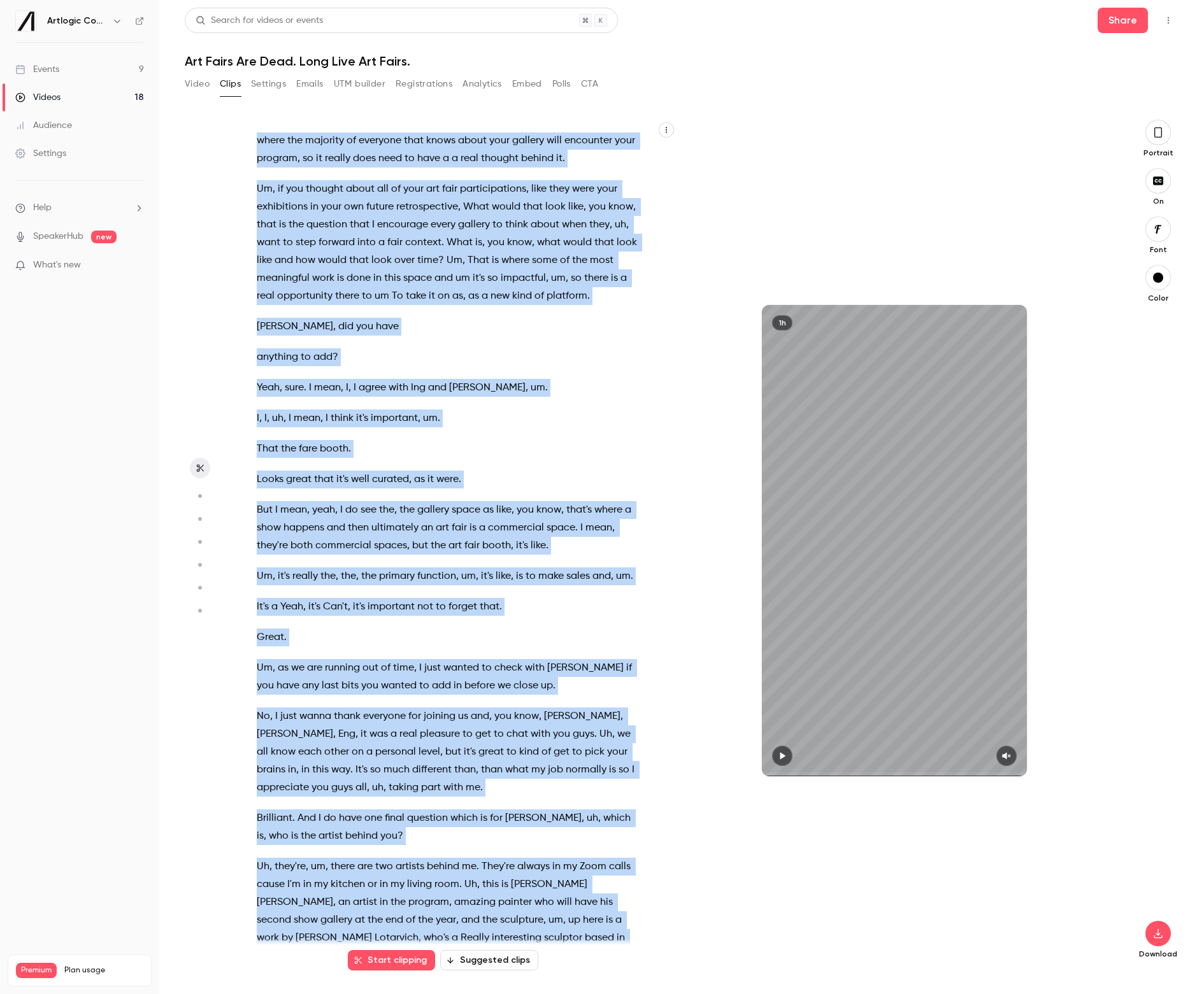
drag, startPoint x: 544, startPoint y: 243, endPoint x: 475, endPoint y: 625, distance: 388.2
click at [475, 616] on div "Would you spend 2000 on an art fair booth ? Here are your pro insights . For so…" at bounding box center [455, 547] width 429 height 829
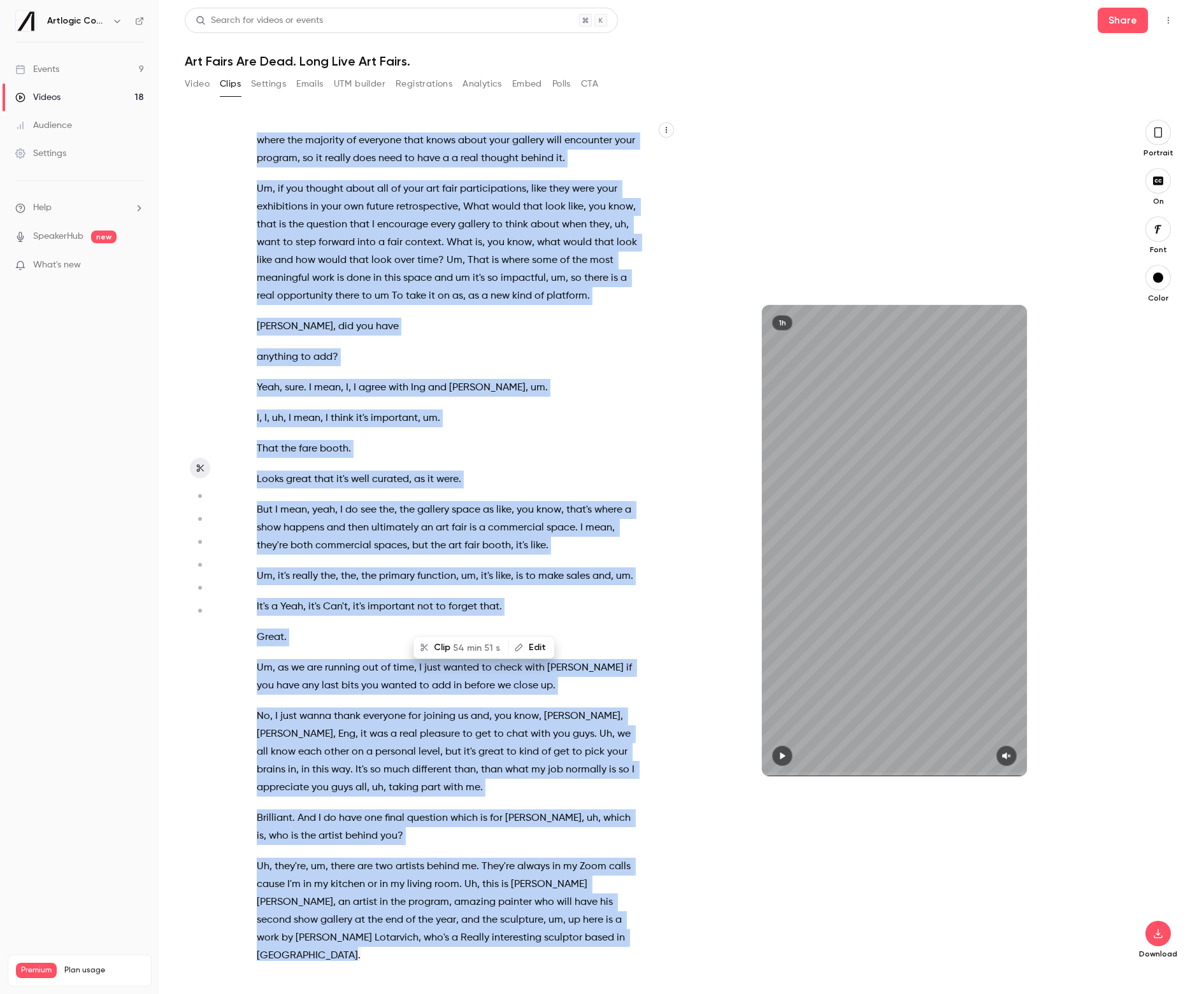
copy div "So let's turn to our 3rd panel on day one . Art fairs are dead , long live art …"
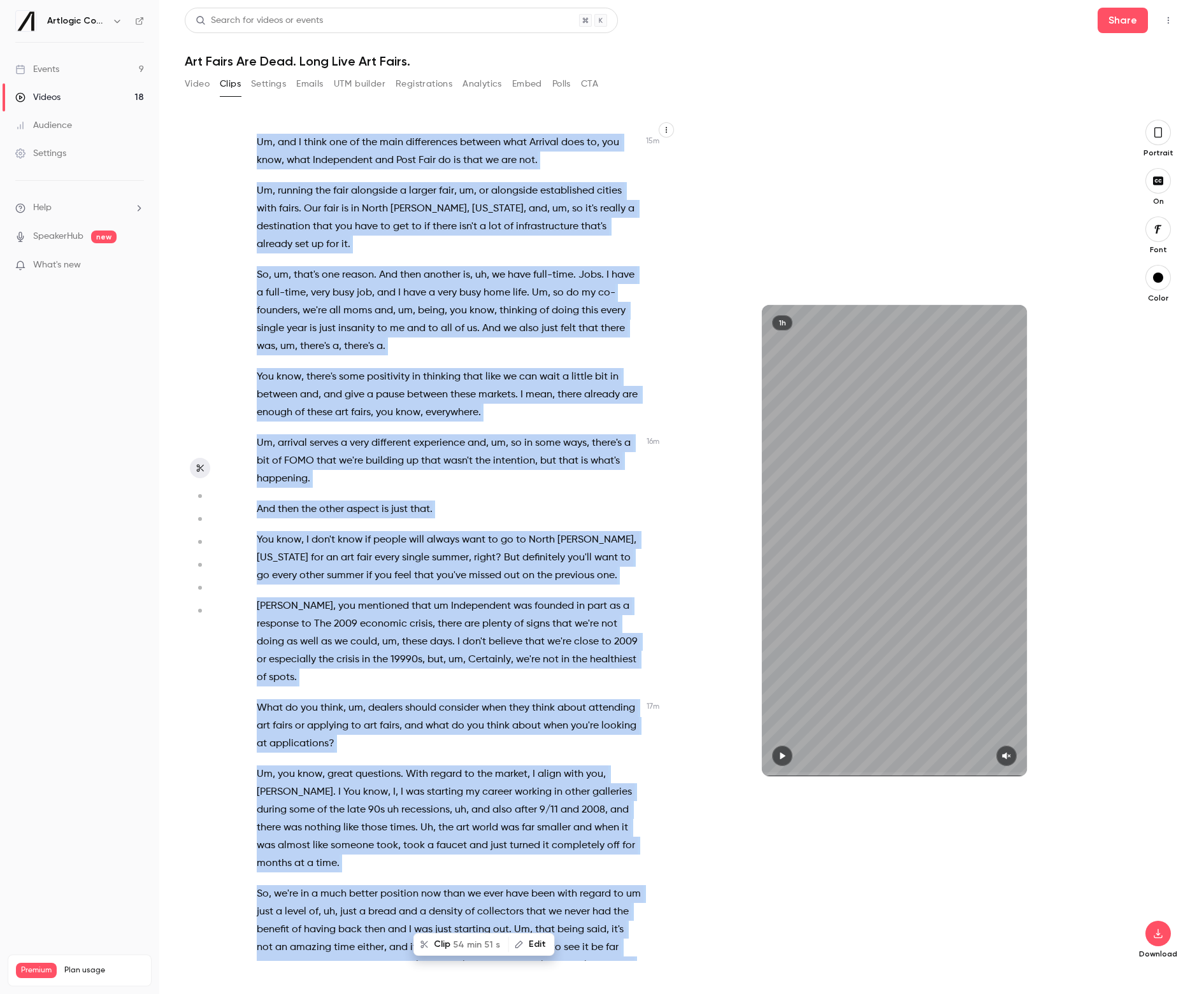
type input "*****"
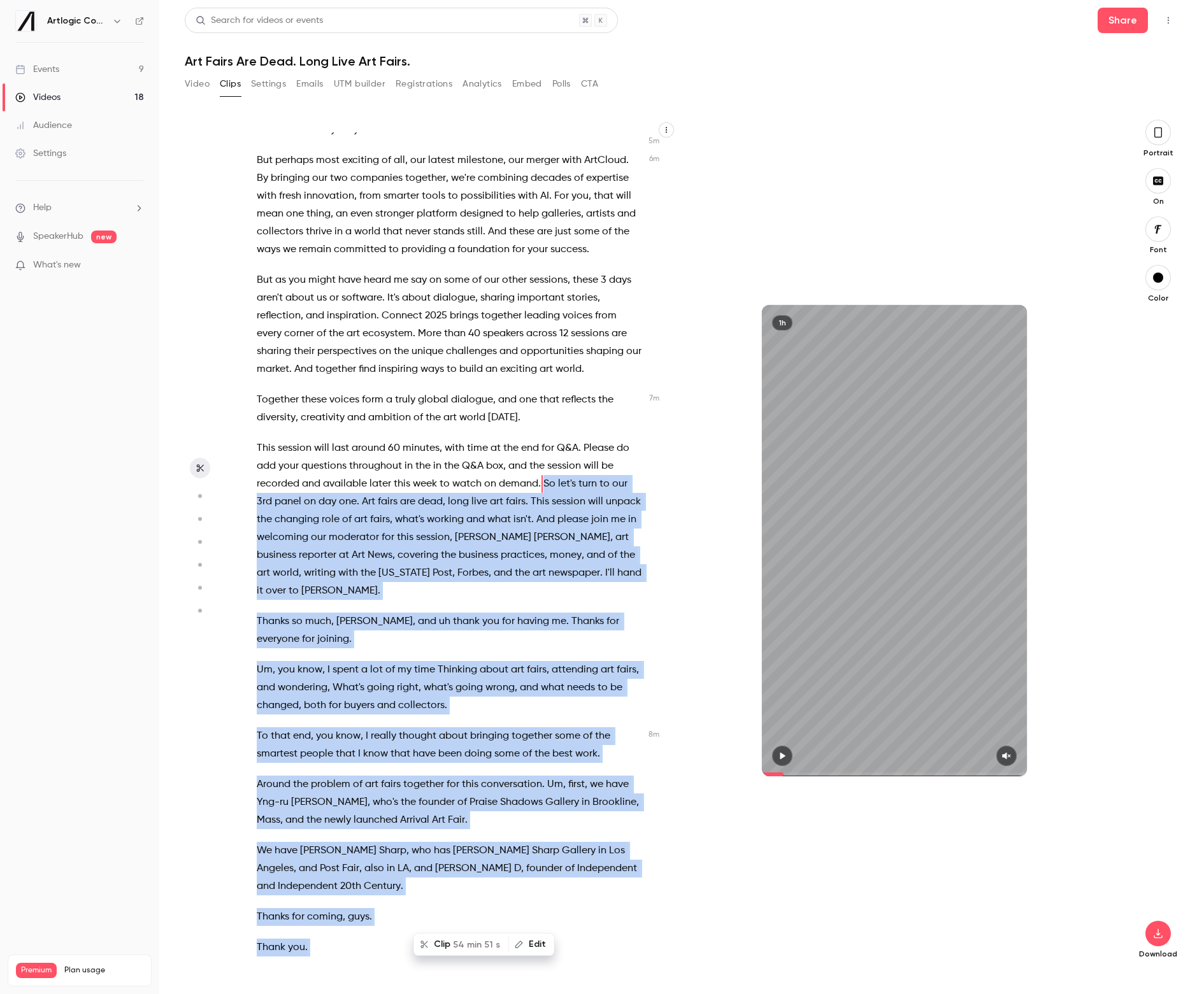
scroll to position [974, 0]
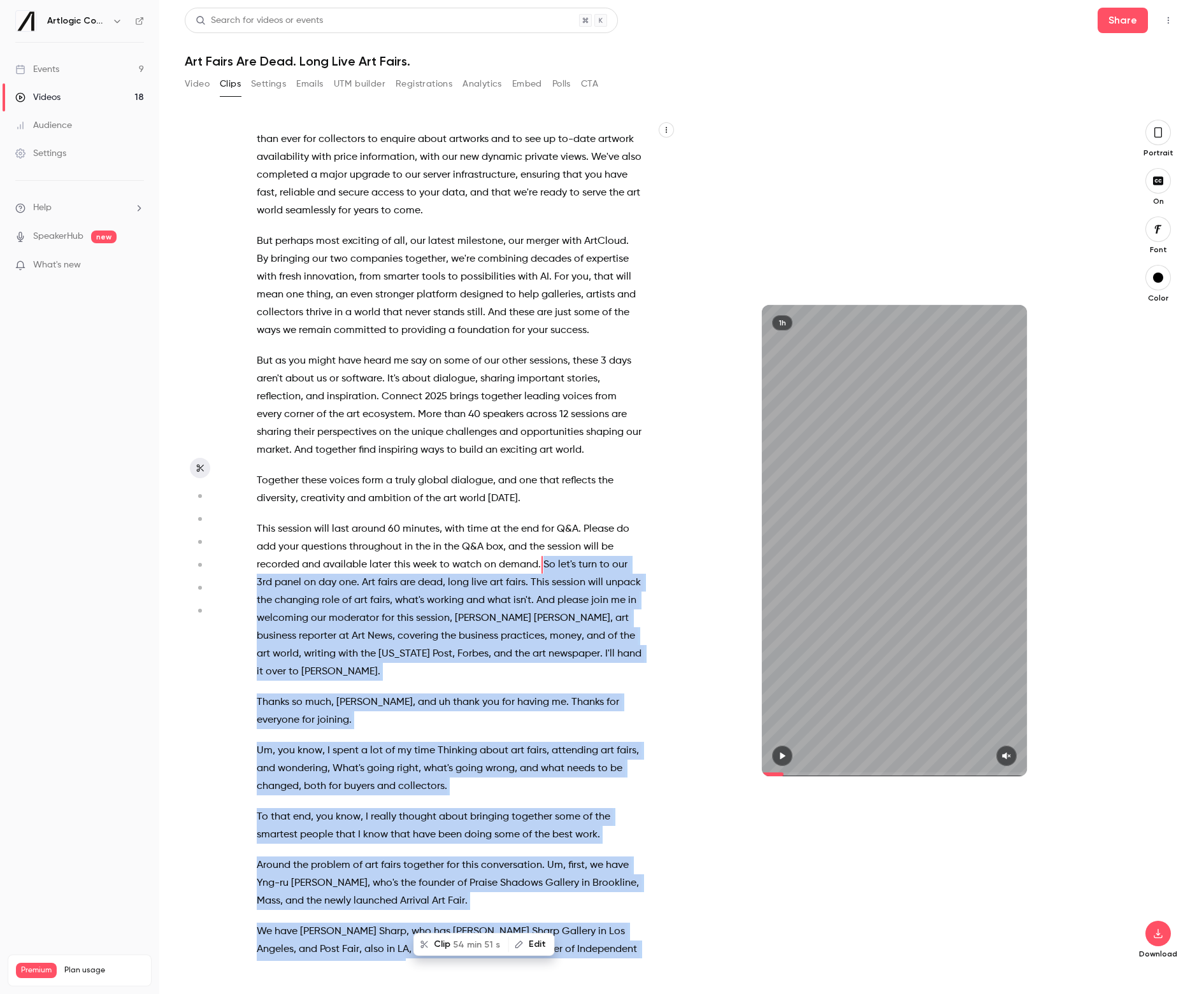
copy div "So let's turn to our 3rd panel on day one . Art fairs are dead , long live art …"
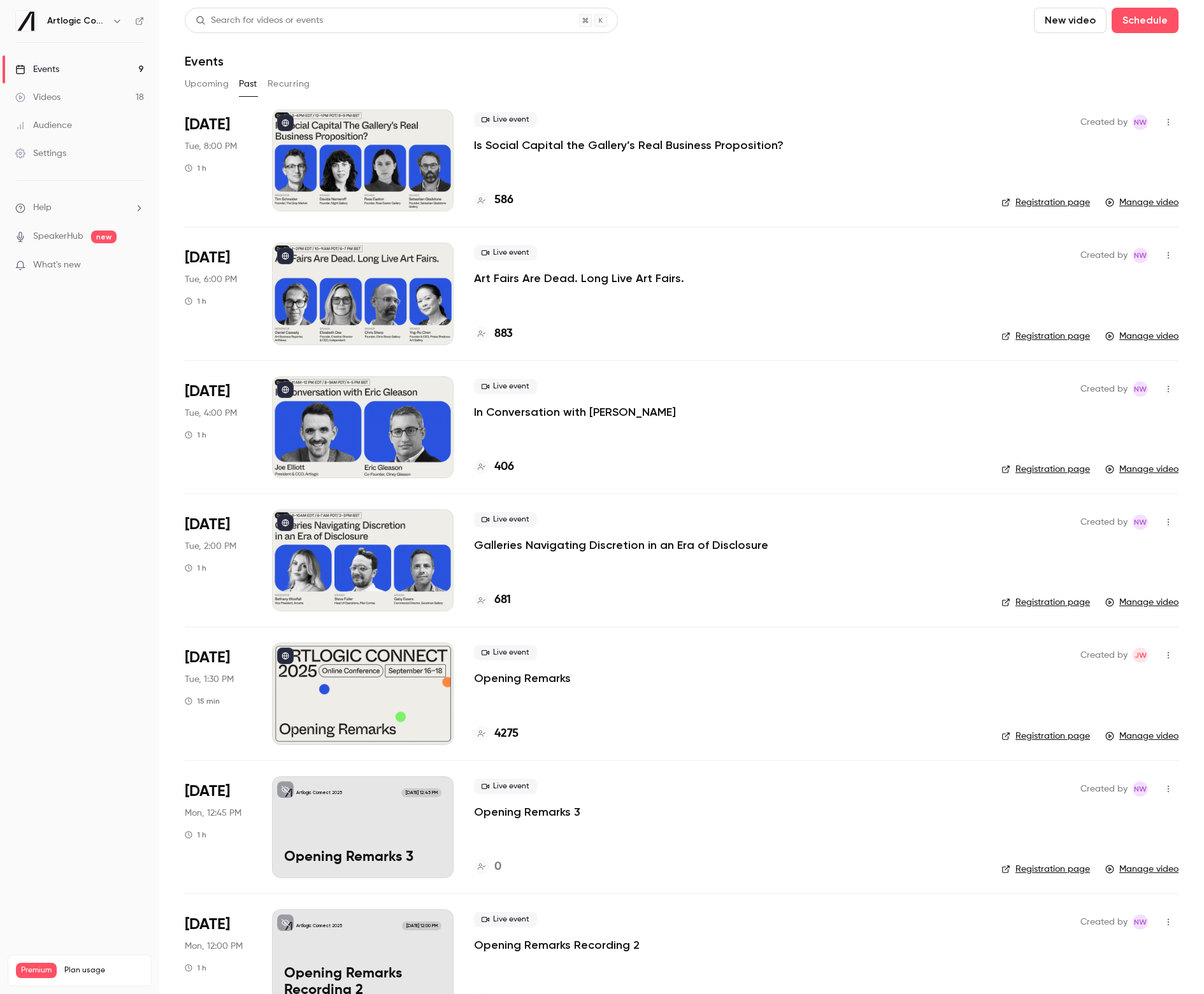
click at [541, 150] on p "Is Social Capital the Gallery’s Real Business Proposition?" at bounding box center [628, 146] width 309 height 16
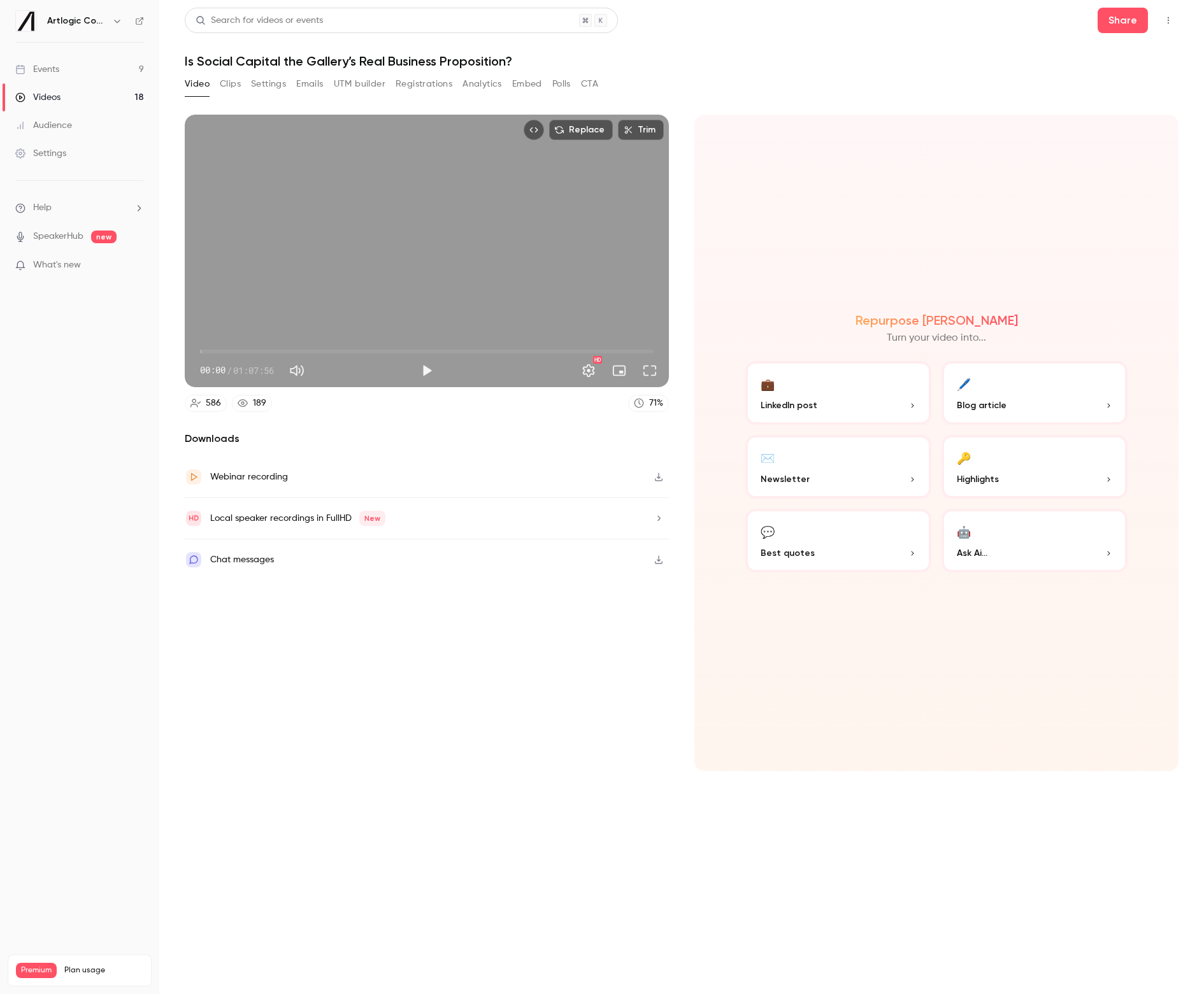
click at [240, 89] on button "Clips" at bounding box center [230, 84] width 21 height 20
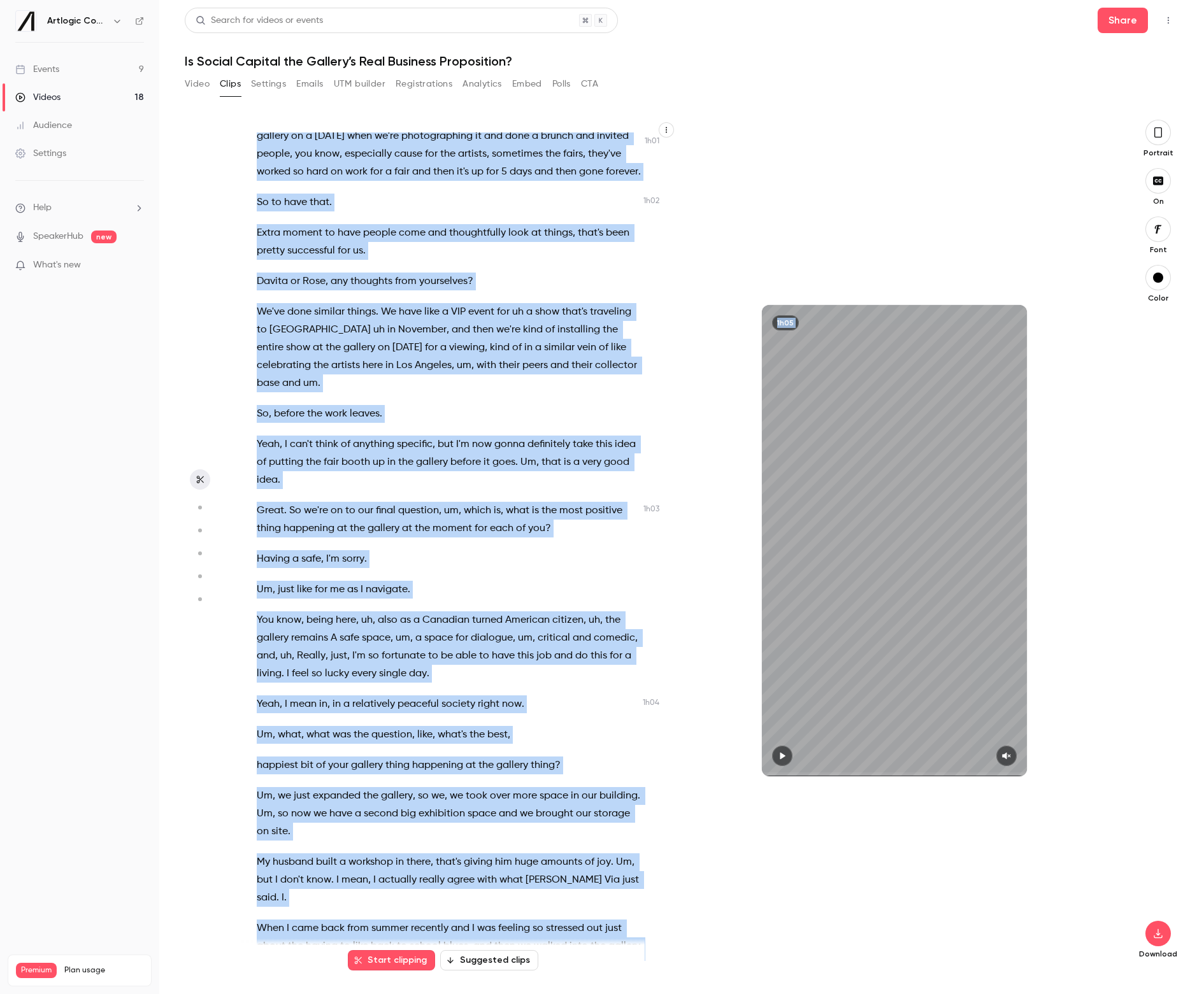
scroll to position [16230, 0]
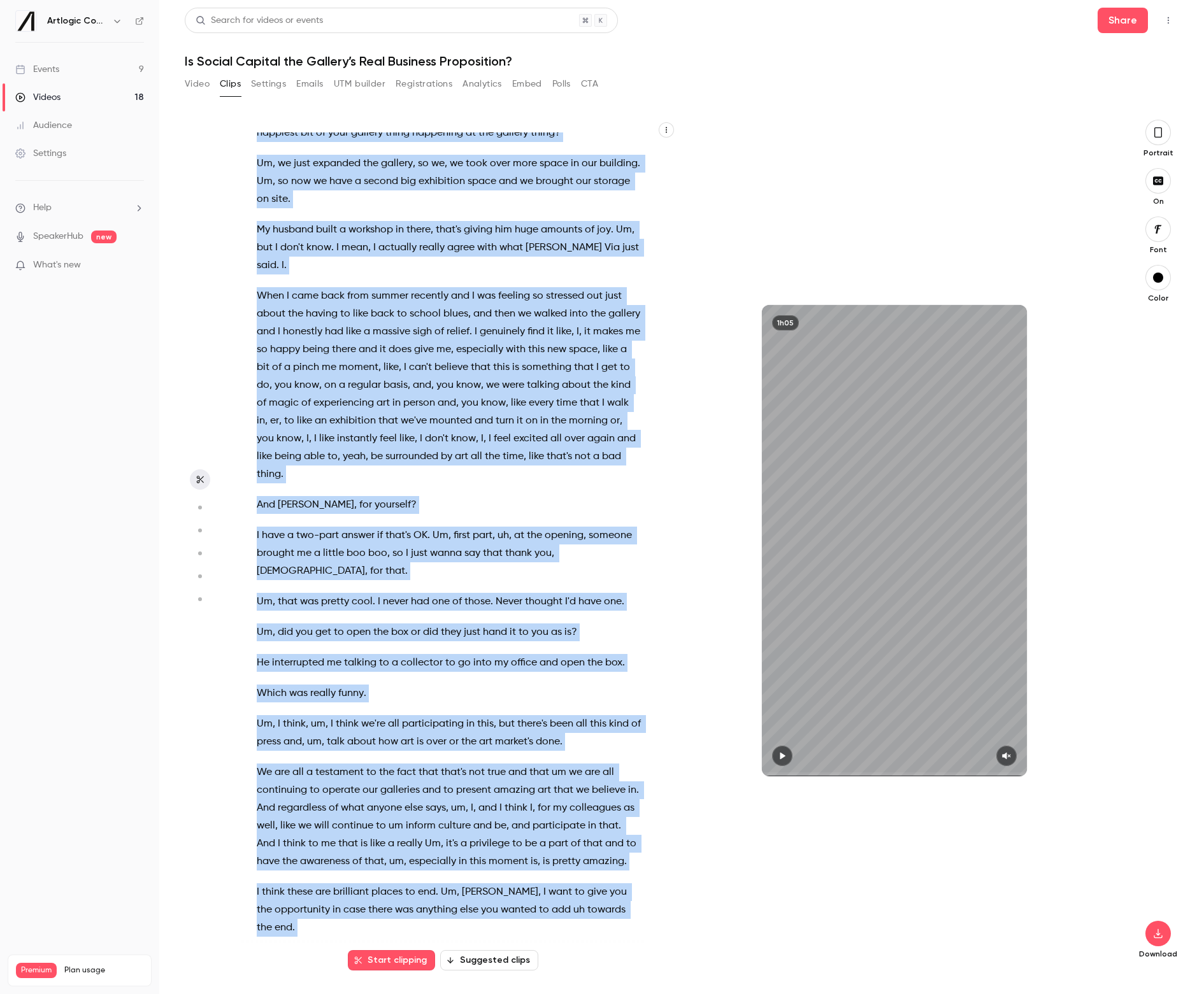
drag, startPoint x: 544, startPoint y: 257, endPoint x: 603, endPoint y: 769, distance: 515.4
click at [603, 616] on div "Hi there . hello , hello , hello . No . Hello . Good day . Hello . [GEOGRAPHIC_…" at bounding box center [455, 547] width 429 height 829
copy div "So , let's turn to our final panel of day one . Is social capital the gallery's…"
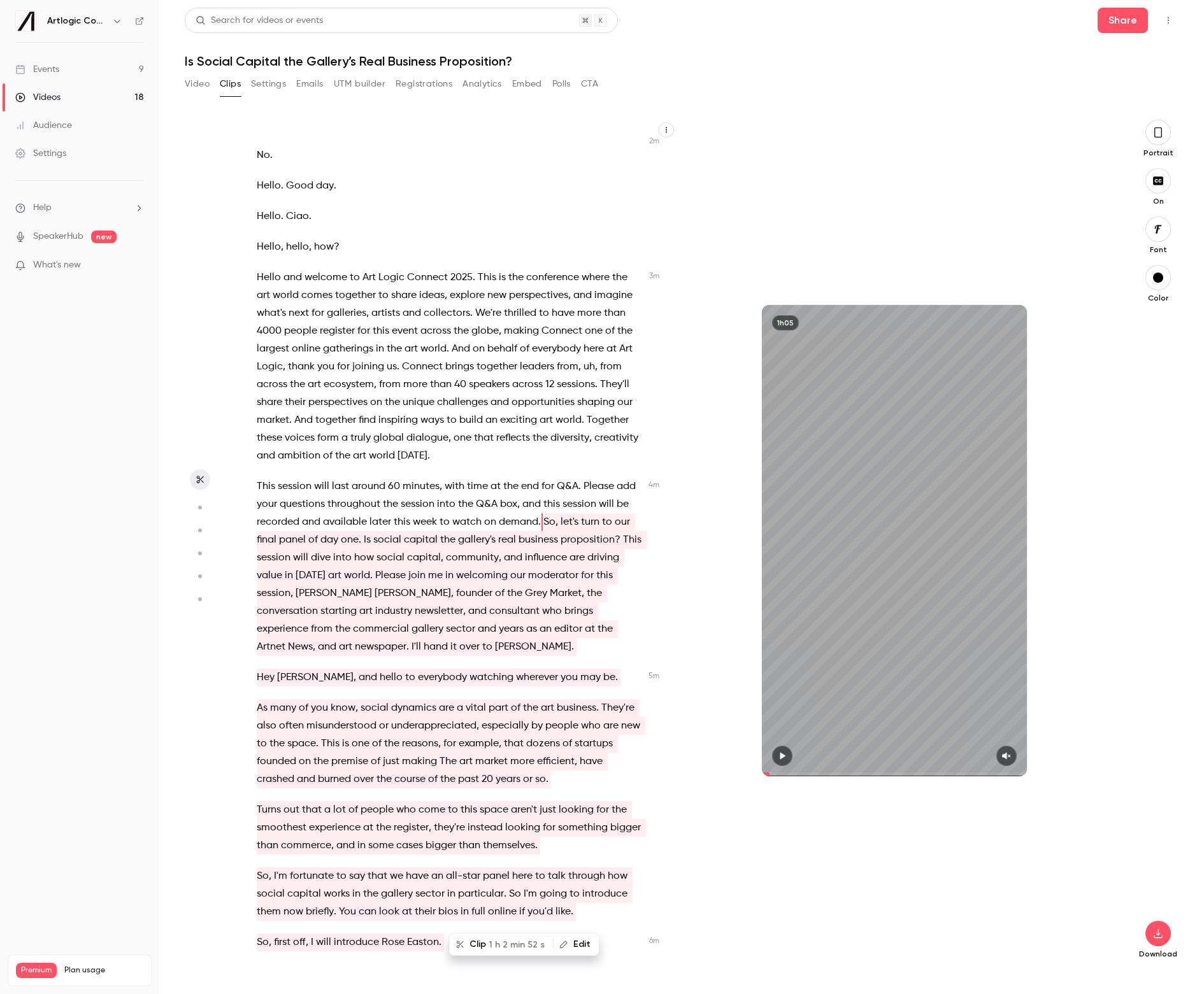
scroll to position [23, 0]
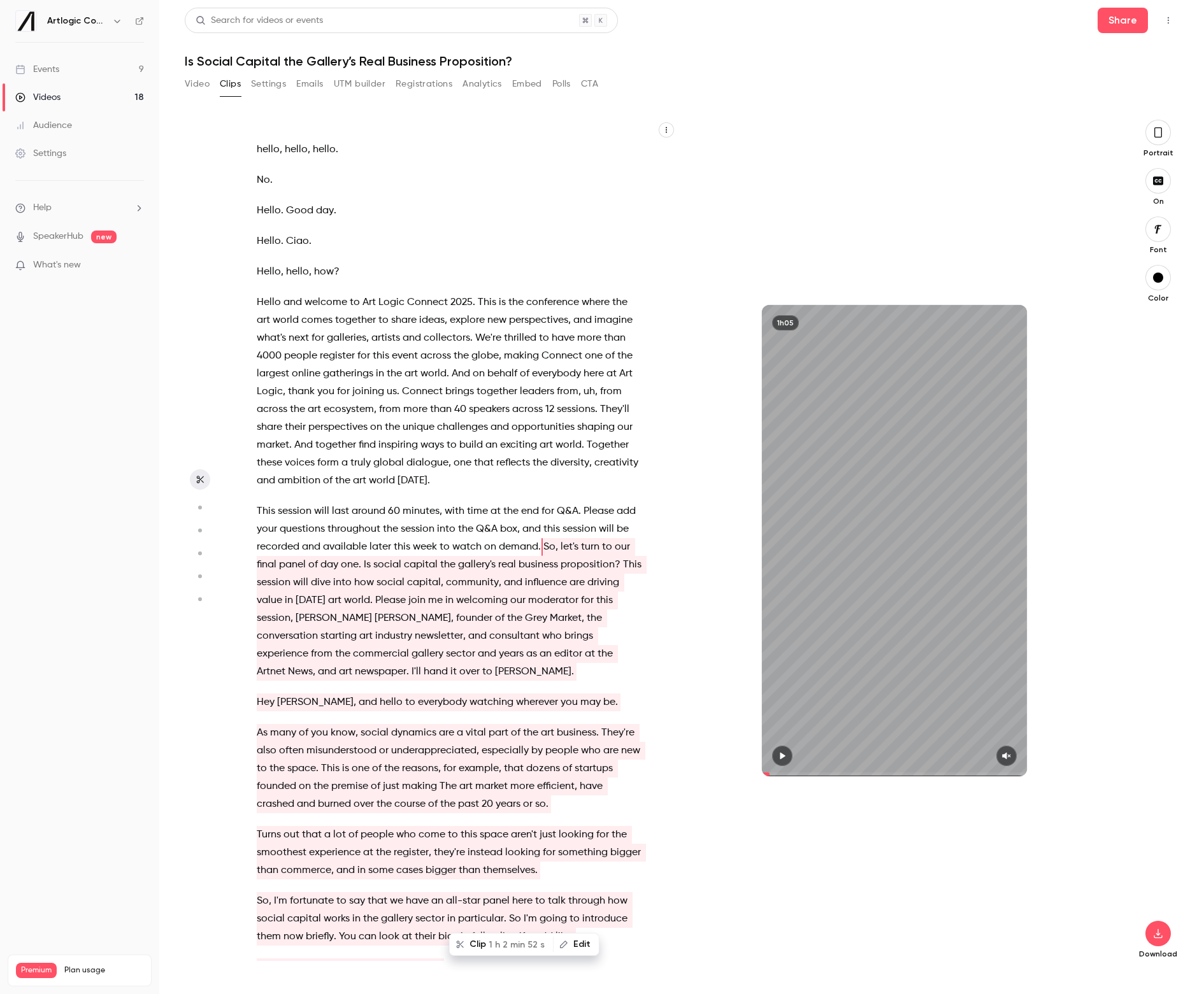
type input "*****"
